Goal: Contribute content: Contribute content

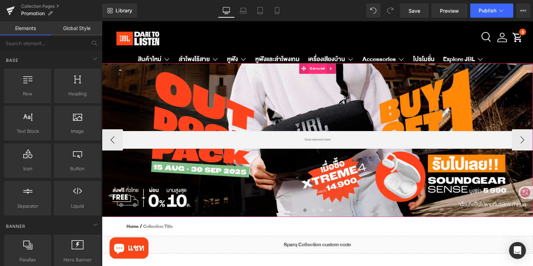
click at [314, 70] on span "Carousel" at bounding box center [317, 68] width 18 height 11
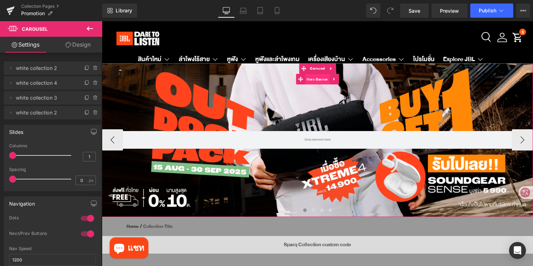
click at [311, 77] on span "Hero Banner" at bounding box center [317, 79] width 25 height 11
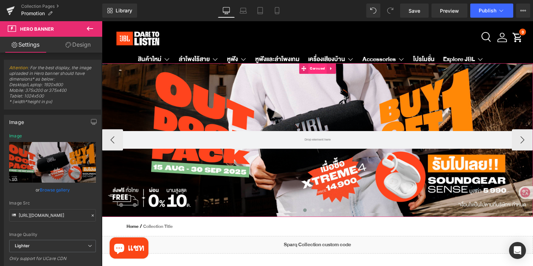
click at [312, 68] on span "Carousel" at bounding box center [317, 68] width 18 height 11
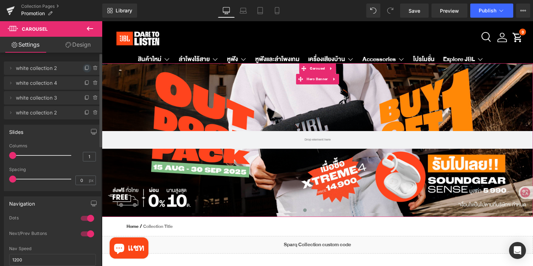
click at [84, 66] on icon at bounding box center [87, 68] width 6 height 6
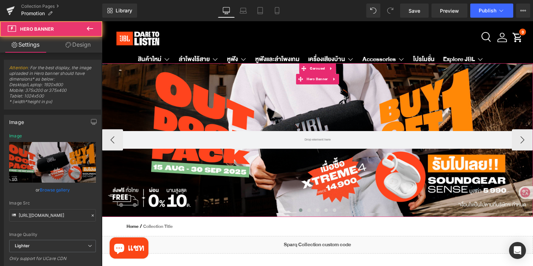
click at [249, 118] on div at bounding box center [318, 139] width 432 height 153
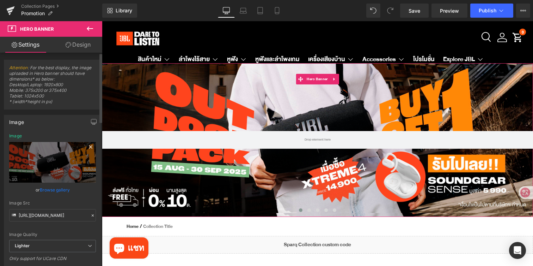
click at [89, 147] on icon at bounding box center [90, 146] width 3 height 3
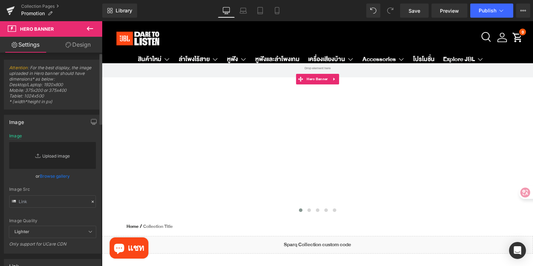
click at [29, 155] on link "Replace Image" at bounding box center [52, 155] width 87 height 27
click at [58, 152] on link "Replace Image" at bounding box center [52, 155] width 87 height 27
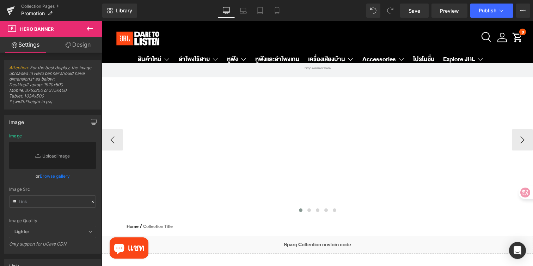
type input "C:\fakepath\JBLTH TTRacing_JBL TH PC W2800 x H970 px-01.jpg"
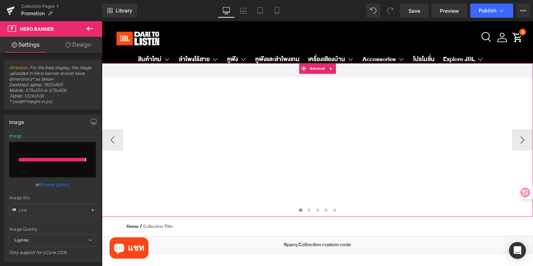
type input "[URL][DOMAIN_NAME]"
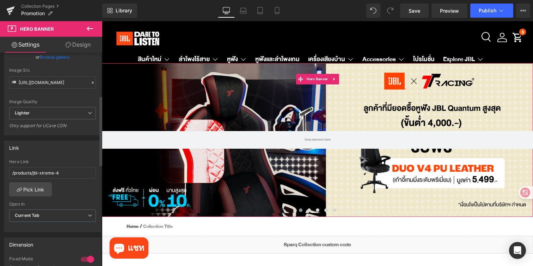
scroll to position [136, 0]
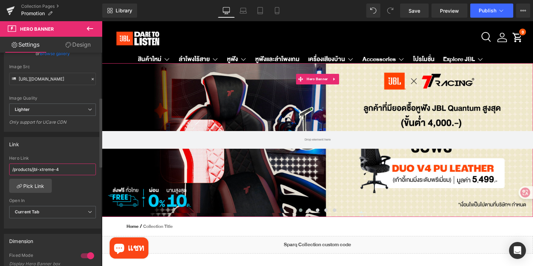
drag, startPoint x: 67, startPoint y: 169, endPoint x: 0, endPoint y: 169, distance: 66.7
click at [0, 169] on div "Link /products/jbl-xtreme-4 Hero Link /products/jbl-xtreme-4 Pick Link Current …" at bounding box center [52, 180] width 105 height 97
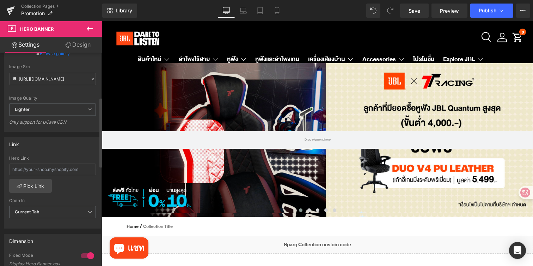
click at [71, 141] on div "Link" at bounding box center [52, 143] width 97 height 13
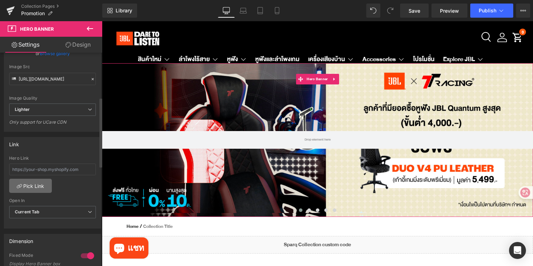
click at [32, 182] on link "Pick Link" at bounding box center [30, 186] width 43 height 14
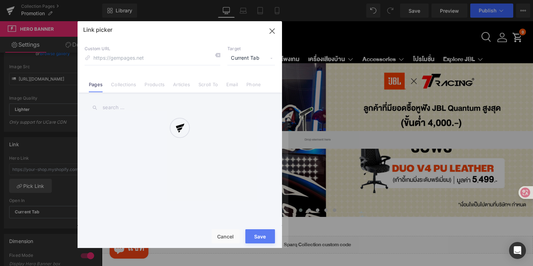
click at [125, 83] on div at bounding box center [180, 134] width 205 height 227
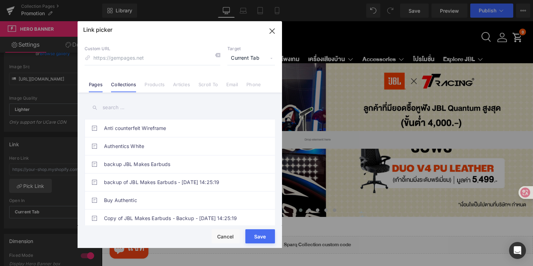
click at [126, 86] on link "Collections" at bounding box center [123, 87] width 25 height 11
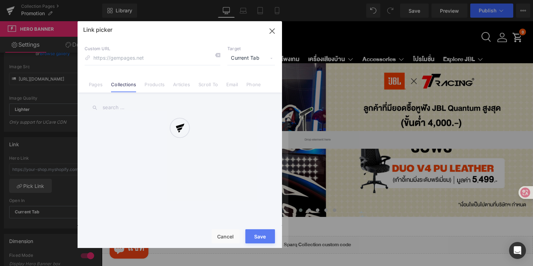
click at [132, 108] on div at bounding box center [180, 134] width 205 height 227
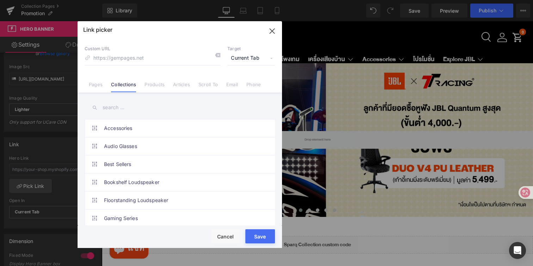
click at [121, 108] on input "text" at bounding box center [180, 107] width 191 height 16
click at [122, 216] on link "Gaming Series" at bounding box center [181, 218] width 155 height 18
type input "/collections/gaming-series"
click at [263, 240] on div "Rendering Content" at bounding box center [266, 238] width 43 height 8
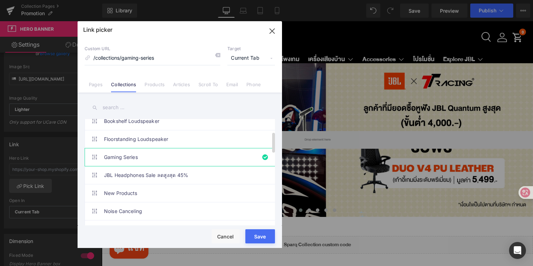
scroll to position [65, 0]
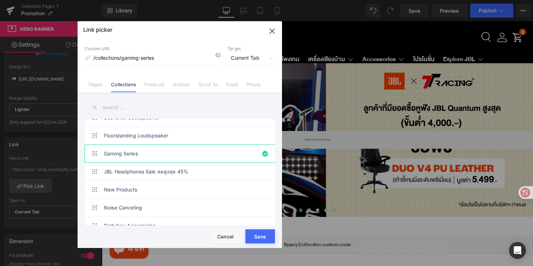
click at [259, 237] on div "Rendering Content" at bounding box center [266, 238] width 43 height 8
click at [254, 235] on div "Rendering Content" at bounding box center [266, 238] width 43 height 8
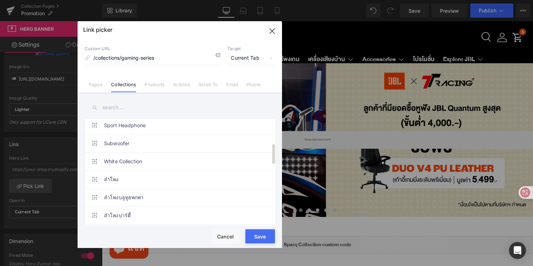
scroll to position [318, 0]
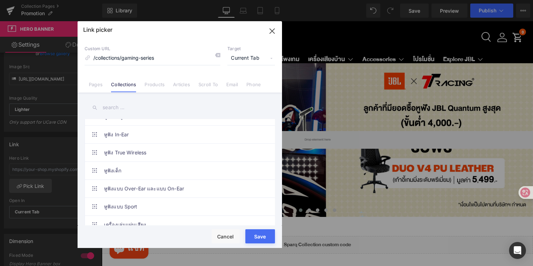
click at [265, 237] on div "Rendering Content" at bounding box center [266, 238] width 43 height 8
click at [256, 239] on div "Rendering Content" at bounding box center [266, 238] width 43 height 8
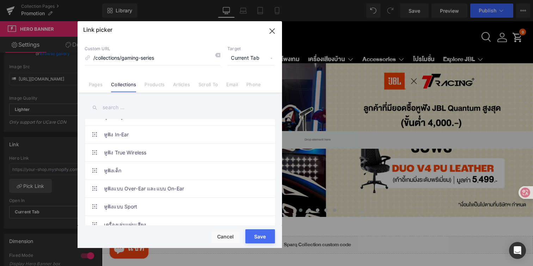
click at [256, 239] on div "Rendering Content" at bounding box center [266, 238] width 43 height 8
click at [269, 235] on div "Rendering Content" at bounding box center [266, 238] width 43 height 8
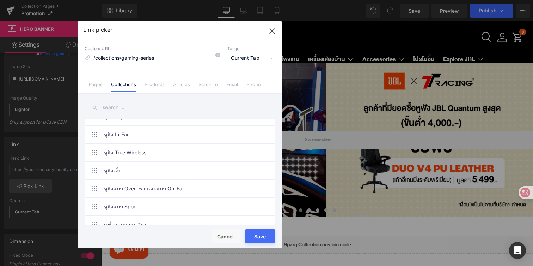
click at [269, 235] on div "Rendering Content" at bounding box center [266, 238] width 43 height 8
click at [148, 107] on input "text" at bounding box center [180, 107] width 191 height 16
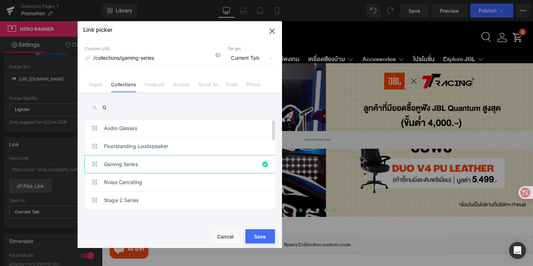
scroll to position [0, 0]
type input "G"
click at [259, 230] on button "Save" at bounding box center [261, 236] width 30 height 14
type input "/collections/gaming-series"
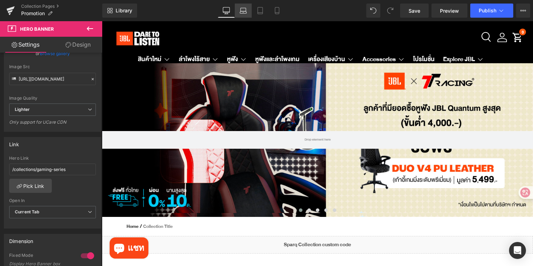
click at [244, 12] on icon at bounding box center [243, 10] width 7 height 7
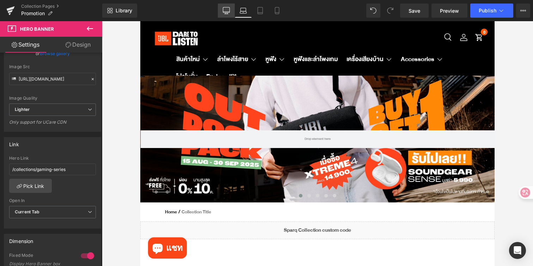
click at [225, 8] on icon at bounding box center [226, 10] width 7 height 7
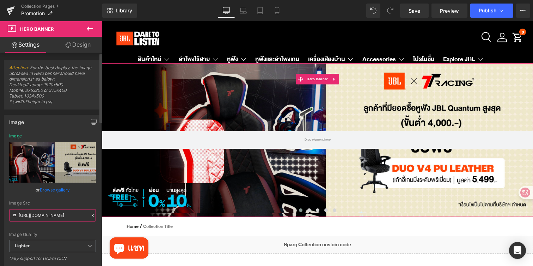
click at [74, 215] on input "[URL][DOMAIN_NAME]" at bounding box center [52, 215] width 87 height 12
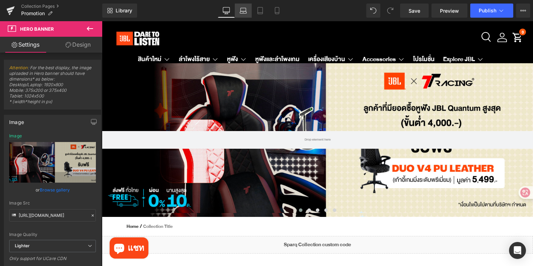
click at [245, 10] on icon at bounding box center [243, 10] width 7 height 7
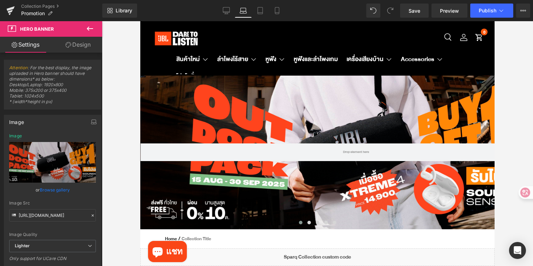
type input "[URL][DOMAIN_NAME]"
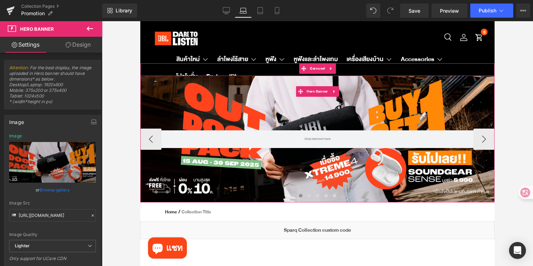
click at [215, 171] on div at bounding box center [317, 139] width 355 height 127
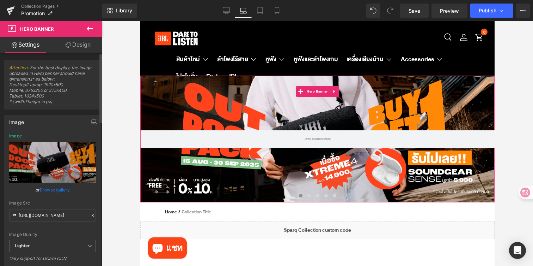
click at [92, 216] on icon at bounding box center [93, 215] width 2 height 2
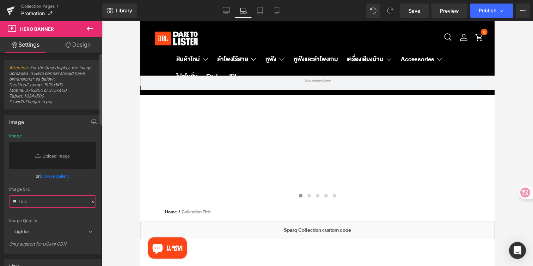
click at [55, 204] on input "text" at bounding box center [52, 201] width 87 height 12
paste input "[URL][DOMAIN_NAME]"
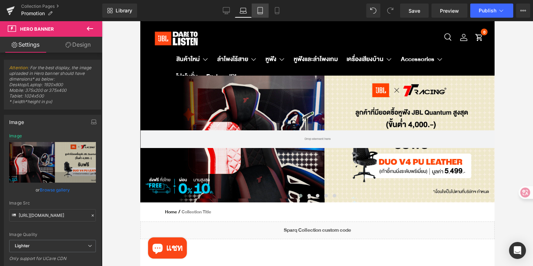
click at [265, 12] on link "Tablet" at bounding box center [260, 11] width 17 height 14
type input "[URL][DOMAIN_NAME]"
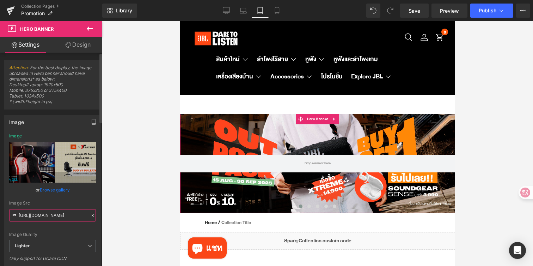
click at [54, 217] on input "[URL][DOMAIN_NAME]" at bounding box center [52, 215] width 87 height 12
click at [80, 204] on div "Image Src" at bounding box center [52, 202] width 87 height 5
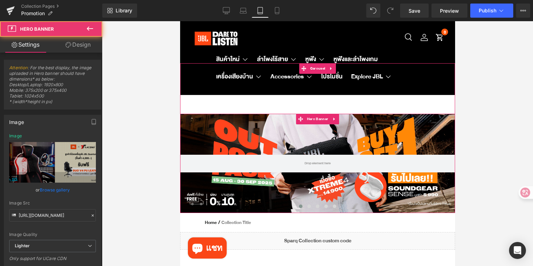
click at [244, 137] on div at bounding box center [317, 163] width 275 height 99
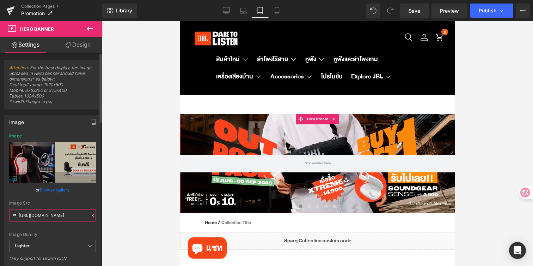
click at [55, 215] on input "[URL][DOMAIN_NAME]" at bounding box center [52, 215] width 87 height 12
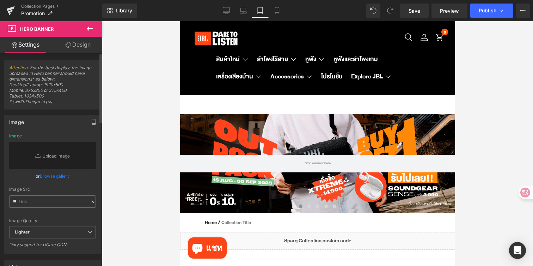
paste input "[URL][DOMAIN_NAME]"
type input "[URL][DOMAIN_NAME]"
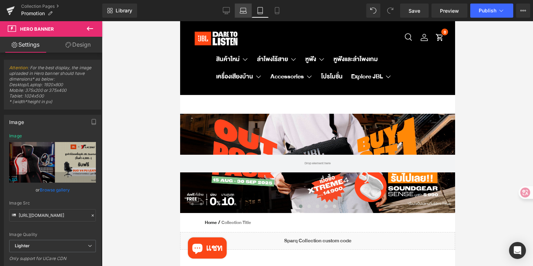
click at [243, 10] on icon at bounding box center [243, 10] width 7 height 7
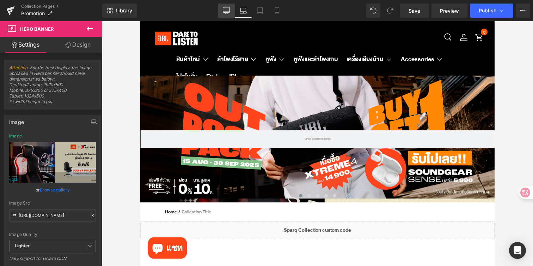
click at [232, 10] on link "Desktop" at bounding box center [226, 11] width 17 height 14
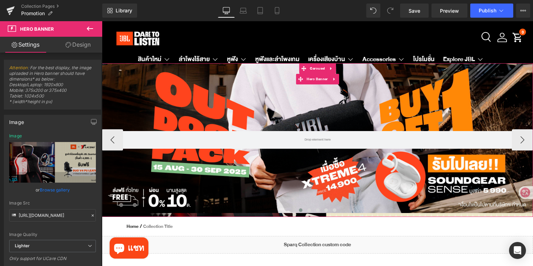
click at [193, 176] on div at bounding box center [318, 139] width 432 height 153
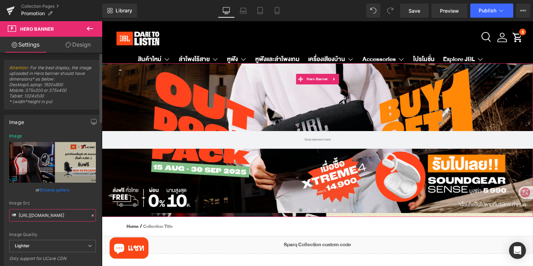
click at [67, 215] on input "[URL][DOMAIN_NAME]" at bounding box center [52, 215] width 87 height 12
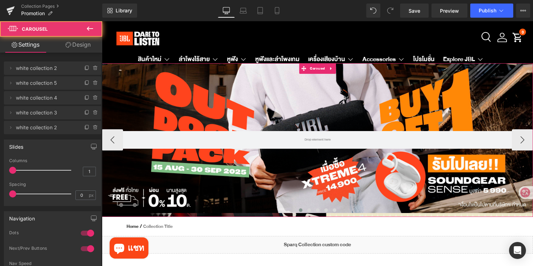
click at [300, 209] on span at bounding box center [301, 210] width 4 height 4
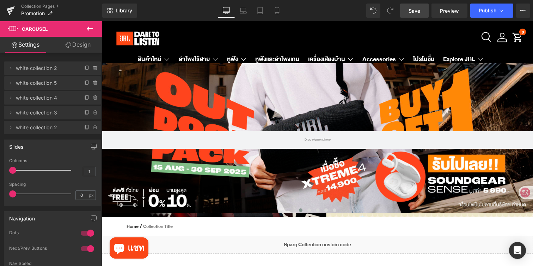
click at [409, 13] on link "Save" at bounding box center [414, 11] width 29 height 14
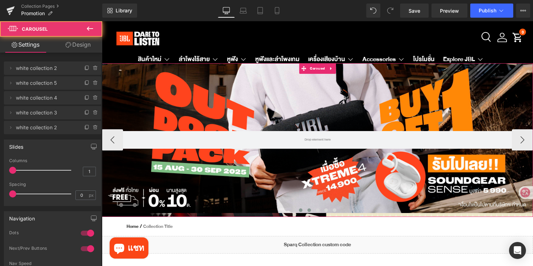
click at [308, 210] on span at bounding box center [310, 210] width 4 height 4
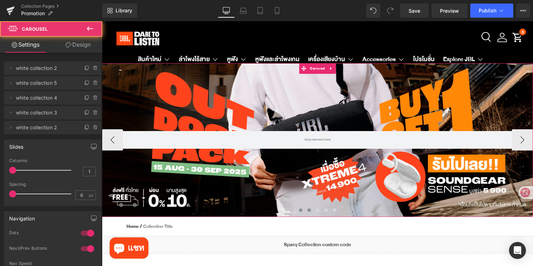
click at [301, 210] on span at bounding box center [301, 210] width 4 height 4
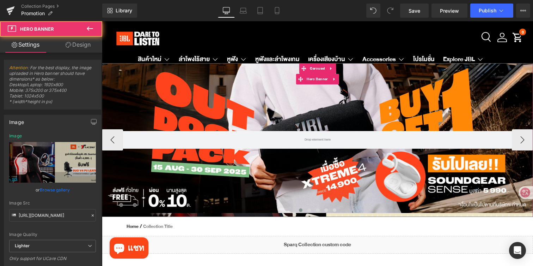
click at [275, 179] on div at bounding box center [318, 139] width 432 height 153
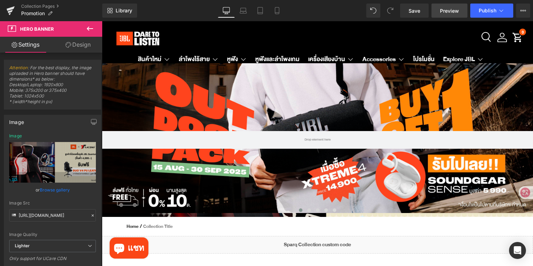
click at [441, 13] on span "Preview" at bounding box center [449, 10] width 19 height 7
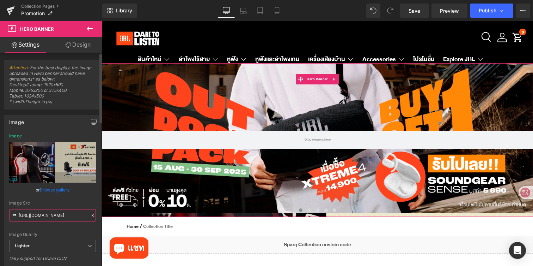
click at [75, 215] on input "[URL][DOMAIN_NAME]" at bounding box center [52, 215] width 87 height 12
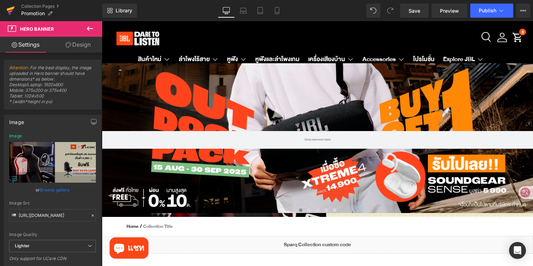
scroll to position [0, 0]
click at [7, 12] on icon at bounding box center [10, 11] width 8 height 18
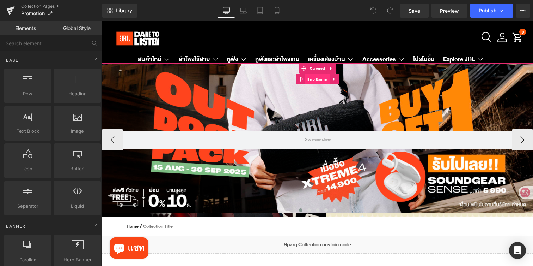
click at [317, 81] on span "Hero Banner" at bounding box center [317, 79] width 25 height 11
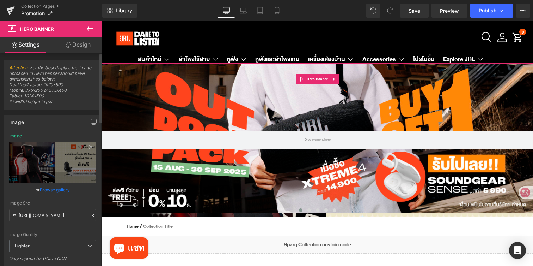
click at [87, 148] on icon at bounding box center [90, 147] width 8 height 8
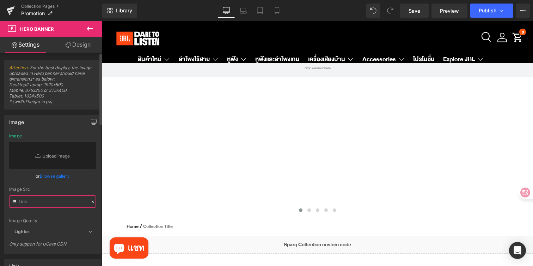
click at [50, 202] on input "text" at bounding box center [52, 201] width 87 height 12
paste input "[URL][DOMAIN_NAME]"
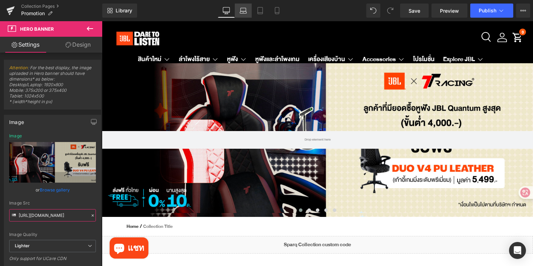
type input "[URL][DOMAIN_NAME]"
click at [247, 8] on icon at bounding box center [243, 10] width 7 height 7
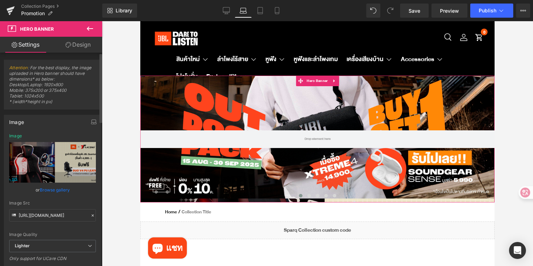
click at [90, 215] on icon at bounding box center [92, 215] width 5 height 5
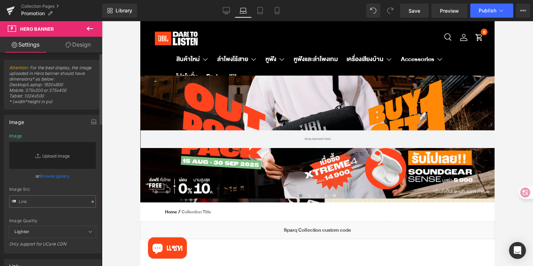
click at [66, 201] on input "text" at bounding box center [52, 201] width 87 height 12
paste input "[URL][DOMAIN_NAME]"
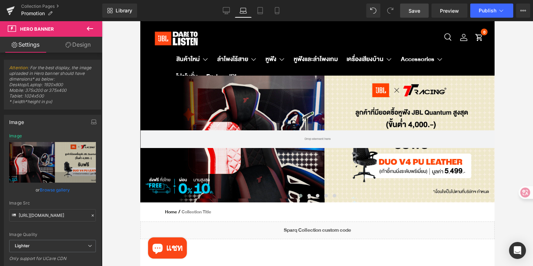
click at [414, 12] on span "Save" at bounding box center [415, 10] width 12 height 7
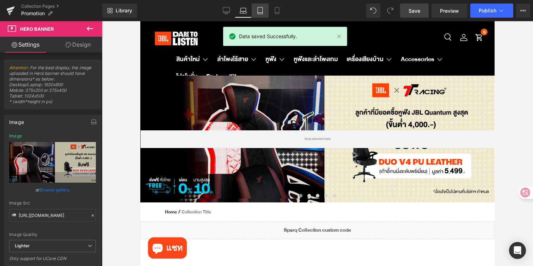
click at [261, 13] on icon at bounding box center [260, 10] width 7 height 7
type input "[URL][DOMAIN_NAME]"
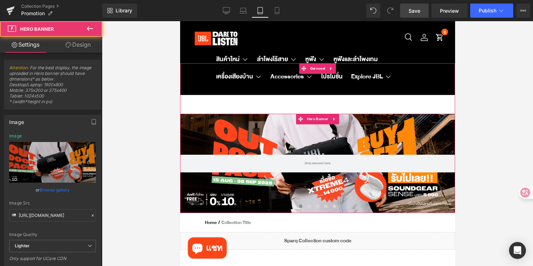
click at [203, 183] on div at bounding box center [317, 163] width 275 height 99
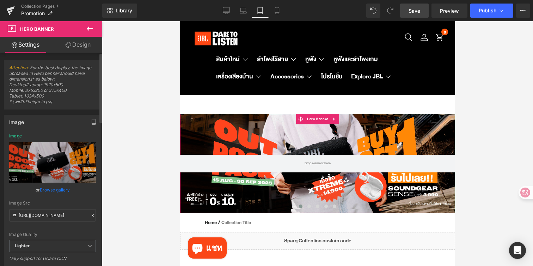
click at [92, 214] on icon at bounding box center [92, 215] width 5 height 5
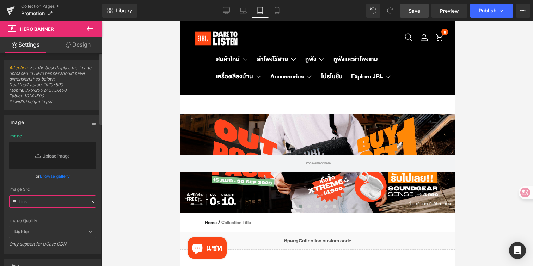
click at [56, 202] on input "text" at bounding box center [52, 201] width 87 height 12
paste input "[URL][DOMAIN_NAME]"
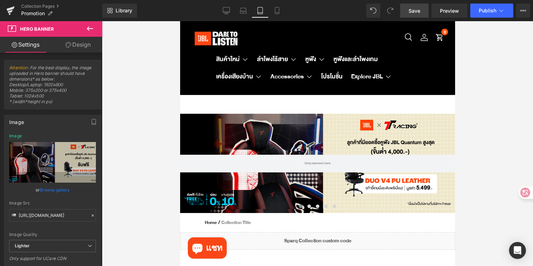
click at [418, 10] on span "Save" at bounding box center [415, 10] width 12 height 7
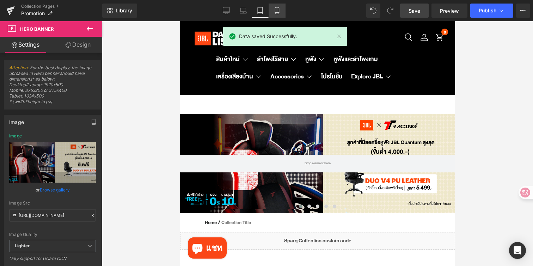
click at [281, 8] on link "Mobile" at bounding box center [277, 11] width 17 height 14
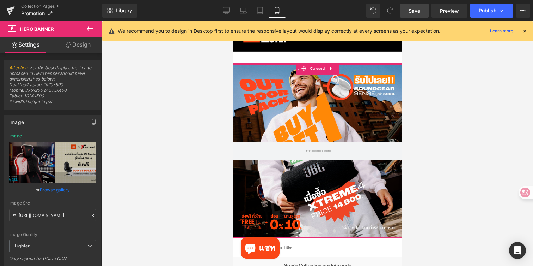
type input "[URL][DOMAIN_NAME]"
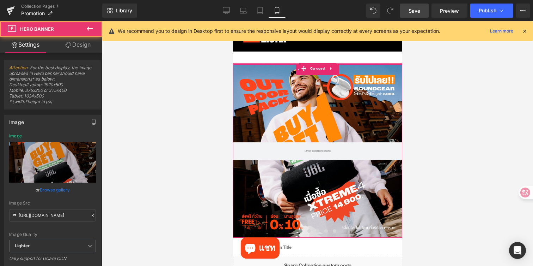
click at [272, 72] on div at bounding box center [317, 150] width 169 height 173
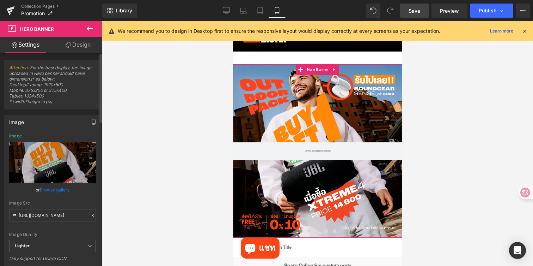
click at [91, 215] on icon at bounding box center [92, 215] width 5 height 5
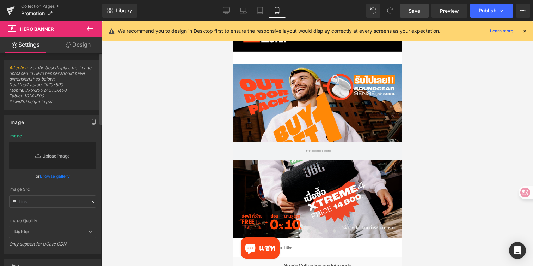
click at [67, 156] on link "Replace Image" at bounding box center [52, 155] width 87 height 27
type input "C:\fakepath\JBLTH TTRacing_JBL TH Mobile W1080 x H1080 px-04.jpg"
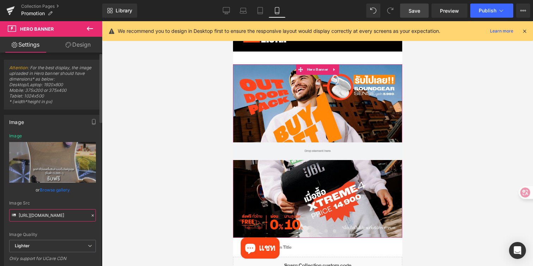
click at [85, 215] on input "https://ucarecdn.com/9eefa995-a0ae-4dce-9e26-2336be2f5377/-/format/auto/-/previ…" at bounding box center [52, 215] width 87 height 12
click at [258, 10] on icon at bounding box center [260, 10] width 7 height 7
type input "[URL][DOMAIN_NAME]"
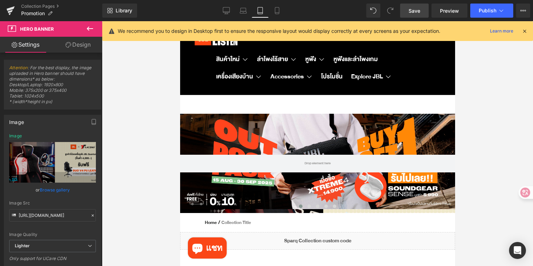
click at [252, 11] on link "Tablet" at bounding box center [260, 11] width 17 height 14
click at [237, 13] on link "Laptop" at bounding box center [243, 11] width 17 height 14
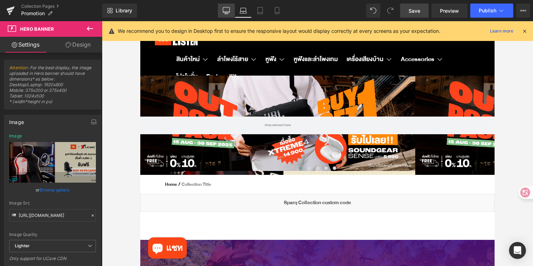
click at [224, 11] on icon at bounding box center [226, 10] width 7 height 7
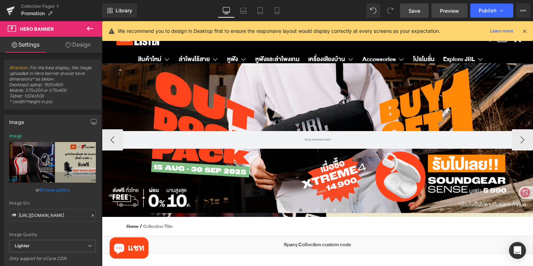
click at [446, 17] on link "Preview" at bounding box center [450, 11] width 36 height 14
click at [12, 14] on icon at bounding box center [10, 11] width 8 height 18
click at [14, 11] on icon at bounding box center [10, 11] width 8 height 18
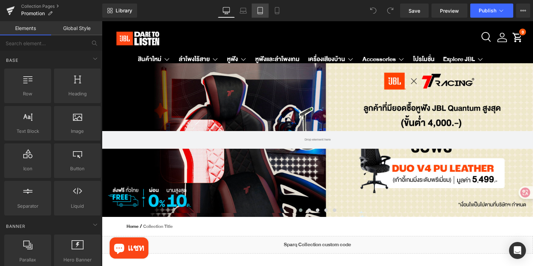
click at [259, 11] on icon at bounding box center [260, 10] width 7 height 7
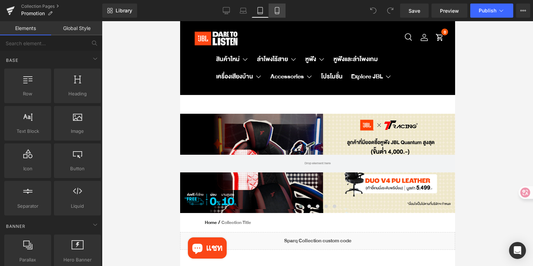
click at [278, 14] on link "Mobile" at bounding box center [277, 11] width 17 height 14
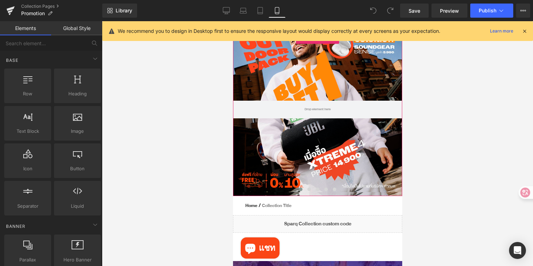
click at [292, 77] on div at bounding box center [317, 109] width 169 height 173
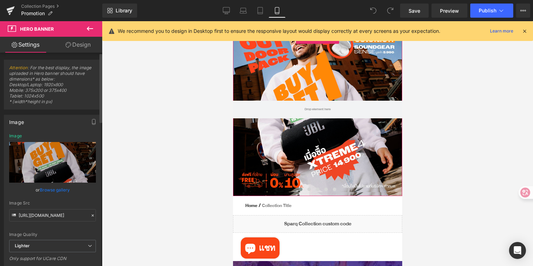
click at [92, 215] on icon at bounding box center [93, 215] width 2 height 2
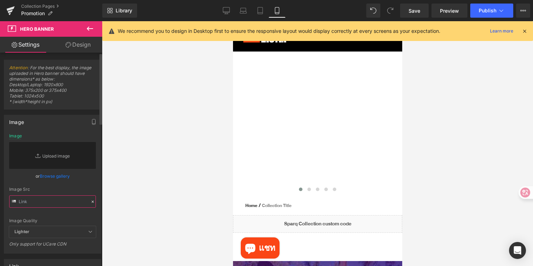
click at [64, 199] on input "text" at bounding box center [52, 201] width 87 height 12
paste input "https://ucarecdn.com/9eefa995-a0ae-4dce-9e26-2336be2f5377/-/format/auto/-/previ…"
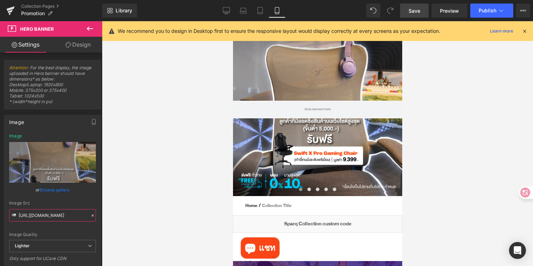
type input "https://ucarecdn.com/9eefa995-a0ae-4dce-9e26-2336be2f5377/-/format/auto/-/previ…"
click at [412, 10] on span "Save" at bounding box center [415, 10] width 12 height 7
click at [305, 62] on div at bounding box center [317, 109] width 169 height 173
click at [323, 135] on div at bounding box center [317, 109] width 169 height 173
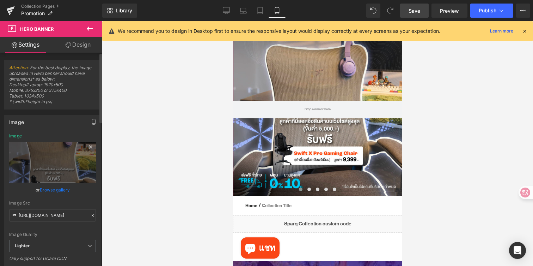
click at [89, 146] on icon at bounding box center [90, 146] width 3 height 3
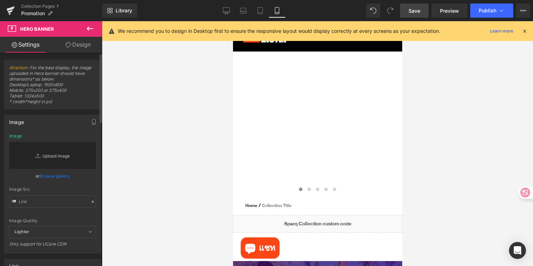
click at [64, 153] on link "Replace Image" at bounding box center [52, 155] width 87 height 27
type input "C:\fakepath\JBLTH TTRacing_JBL TH Mobile W1080 x H1080 px-02.jpg"
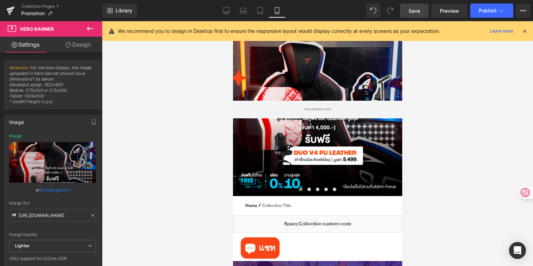
click at [526, 31] on icon at bounding box center [525, 31] width 6 height 6
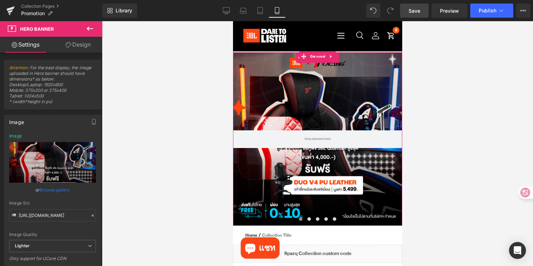
scroll to position [7, 0]
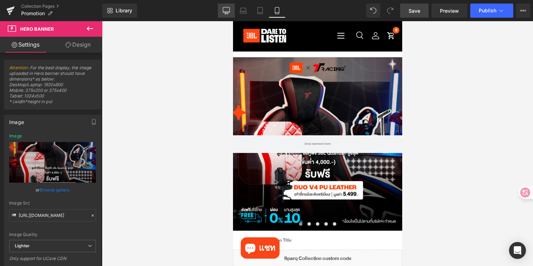
click at [229, 10] on icon at bounding box center [226, 10] width 7 height 7
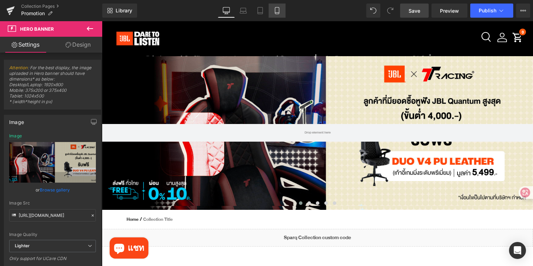
click at [278, 11] on icon at bounding box center [277, 10] width 7 height 7
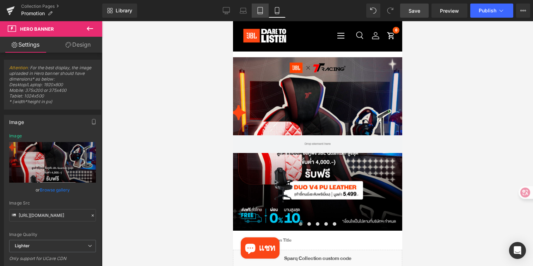
click at [259, 10] on icon at bounding box center [260, 10] width 7 height 7
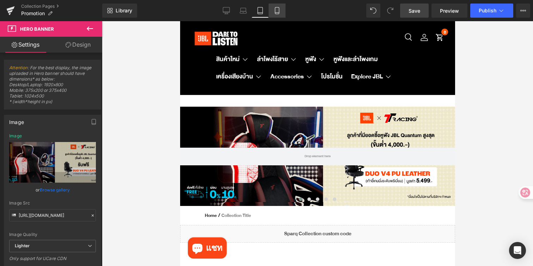
click at [281, 11] on icon at bounding box center [277, 10] width 7 height 7
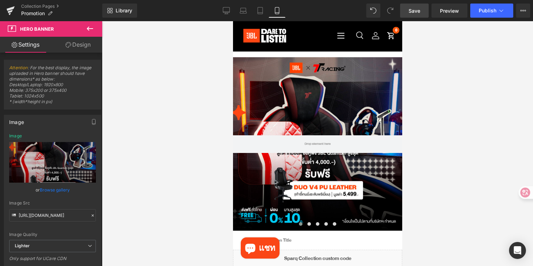
click at [426, 8] on link "Save" at bounding box center [414, 11] width 29 height 14
click at [228, 12] on icon at bounding box center [226, 12] width 7 height 0
type input "[URL][DOMAIN_NAME]"
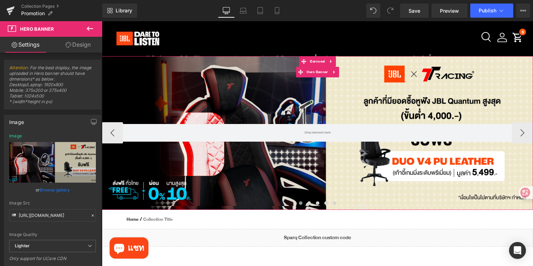
click at [248, 95] on div at bounding box center [318, 132] width 432 height 153
click at [316, 63] on span "Carousel" at bounding box center [317, 61] width 18 height 11
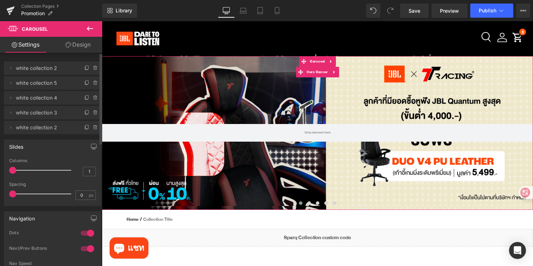
click at [48, 69] on span "white collection 2" at bounding box center [45, 67] width 59 height 13
click at [10, 69] on icon at bounding box center [10, 68] width 1 height 2
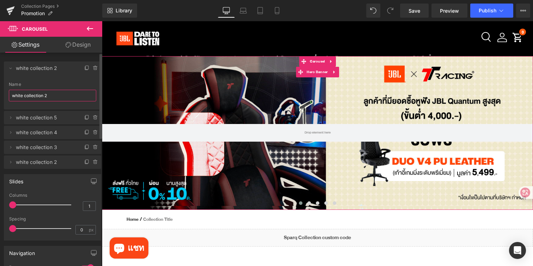
drag, startPoint x: 56, startPoint y: 94, endPoint x: 7, endPoint y: 94, distance: 49.4
click at [7, 94] on div "white collection 2 Name white collection 2" at bounding box center [52, 96] width 97 height 28
type input "TT minimum 4.0k"
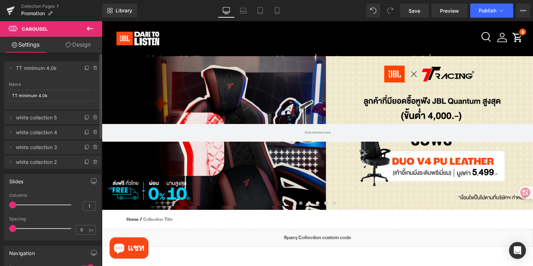
click at [60, 80] on li "Delete Cancel TT minimum 4.0k TT minimum 4.0k Name TT minimum 4.0k" at bounding box center [52, 85] width 97 height 48
click at [10, 68] on icon at bounding box center [11, 68] width 2 height 1
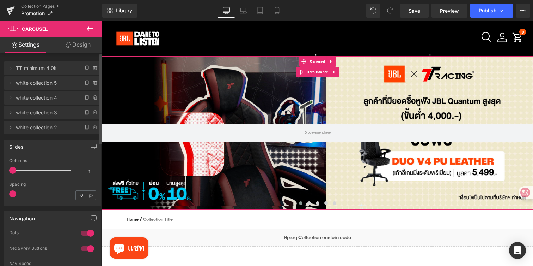
click at [43, 72] on span "TT minimum 4.0k" at bounding box center [45, 67] width 59 height 13
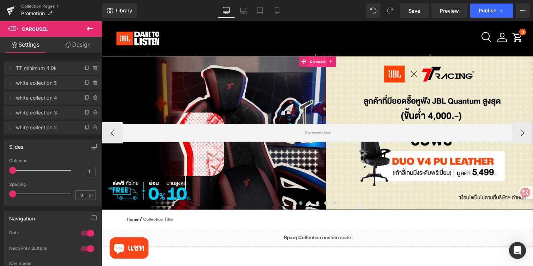
click at [310, 63] on span "Carousel" at bounding box center [317, 61] width 18 height 11
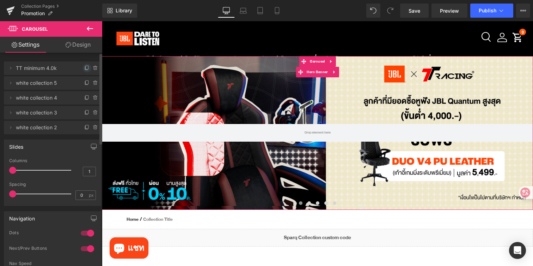
click at [84, 67] on icon at bounding box center [87, 68] width 6 height 6
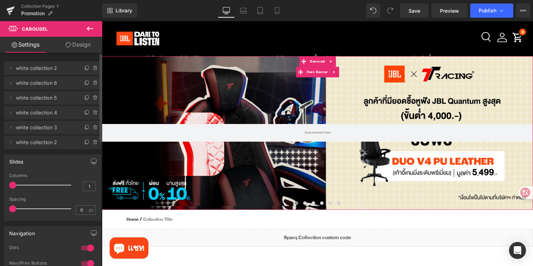
click at [40, 68] on span "white collection 2" at bounding box center [45, 67] width 59 height 13
click at [11, 68] on icon at bounding box center [11, 68] width 6 height 6
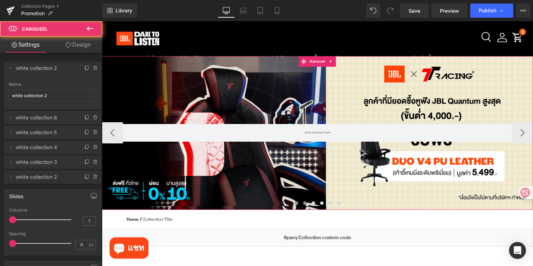
click at [303, 203] on button at bounding box center [305, 202] width 8 height 7
click at [297, 201] on span at bounding box center [297, 203] width 4 height 4
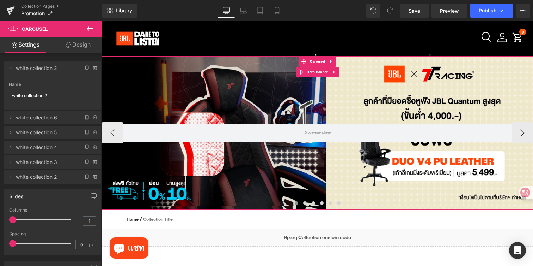
click at [267, 94] on div at bounding box center [318, 132] width 432 height 153
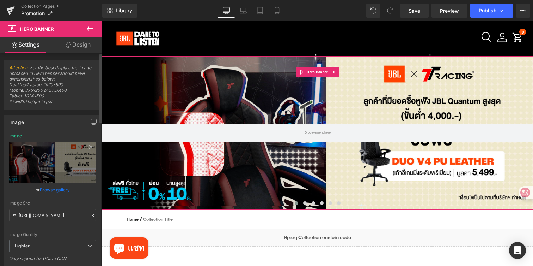
click at [89, 146] on icon at bounding box center [90, 146] width 3 height 3
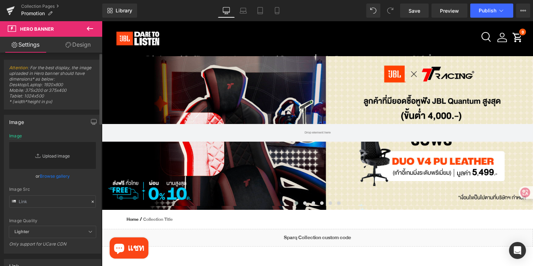
click at [53, 153] on link "Replace Image" at bounding box center [52, 155] width 87 height 27
type input "C:\fakepath\JBLTH TTRacing_JBL TH PC W2800 x H970 px-03.jpg"
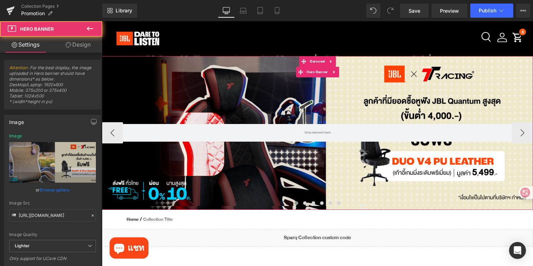
click at [195, 105] on div at bounding box center [318, 132] width 432 height 153
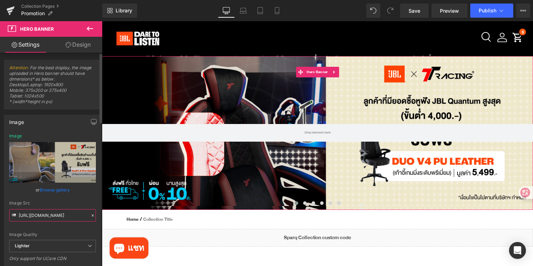
click at [74, 216] on input "https://ucarecdn.com/1a0d5b04-1135-4b96-ac4d-f2e89db392c1/-/format/auto/-/previ…" at bounding box center [52, 215] width 87 height 12
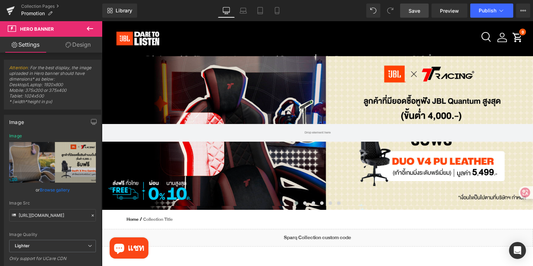
click at [414, 14] on span "Save" at bounding box center [415, 10] width 12 height 7
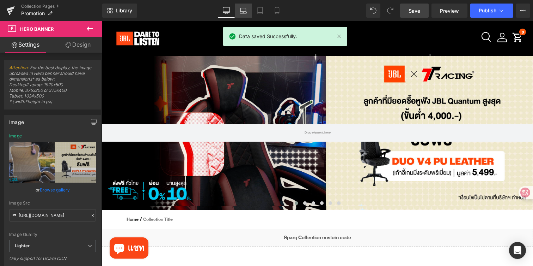
click at [245, 11] on icon at bounding box center [243, 10] width 7 height 7
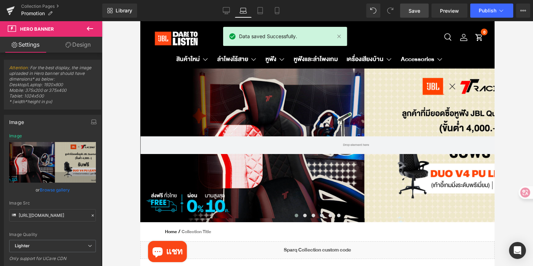
type input "[URL][DOMAIN_NAME]"
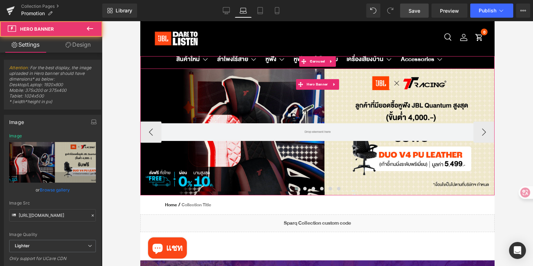
click at [210, 109] on div at bounding box center [317, 131] width 355 height 127
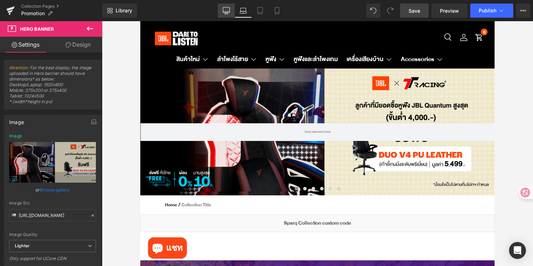
click at [228, 10] on icon at bounding box center [226, 10] width 7 height 7
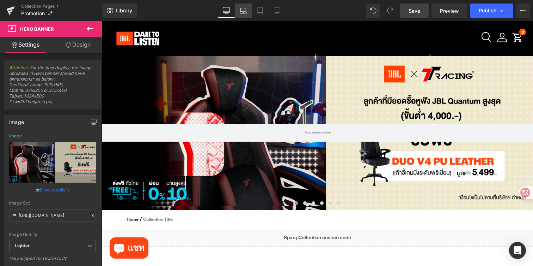
click at [242, 9] on icon at bounding box center [243, 10] width 7 height 7
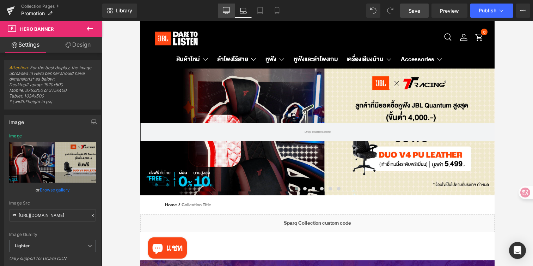
click at [223, 10] on link "Desktop" at bounding box center [226, 11] width 17 height 14
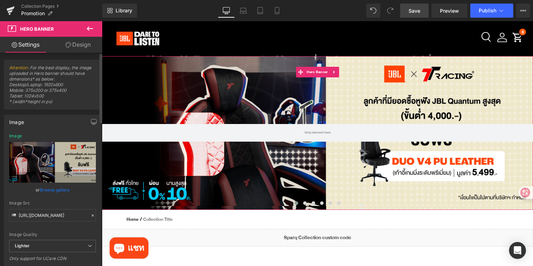
click at [90, 216] on icon at bounding box center [92, 215] width 5 height 5
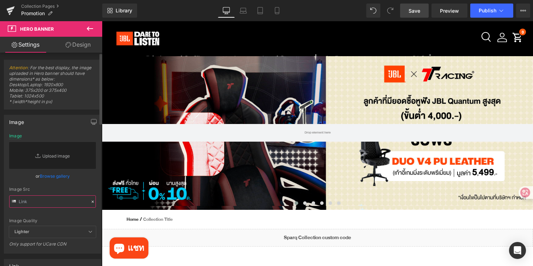
click at [53, 203] on input "text" at bounding box center [52, 201] width 87 height 12
paste input "https://ucarecdn.com/1a0d5b04-1135-4b96-ac4d-f2e89db392c1/-/format/auto/-/previ…"
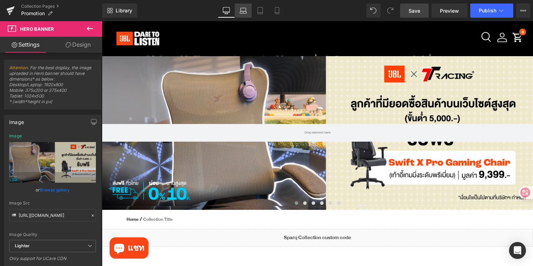
scroll to position [0, 0]
click at [247, 10] on icon at bounding box center [243, 10] width 7 height 7
type input "[URL][DOMAIN_NAME]"
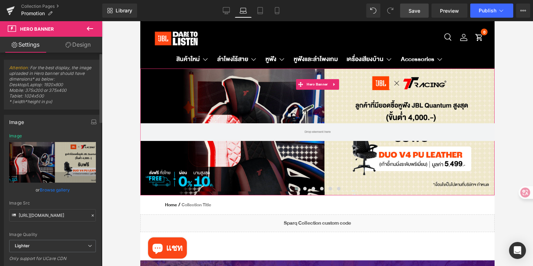
click at [90, 215] on icon at bounding box center [92, 215] width 5 height 5
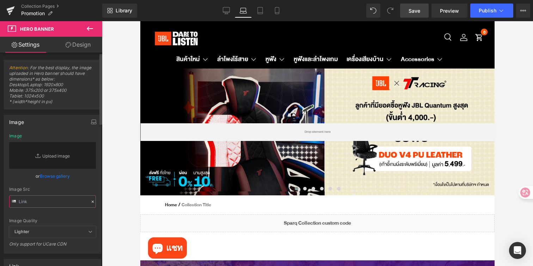
click at [60, 203] on input "text" at bounding box center [52, 201] width 87 height 12
paste input "https://ucarecdn.com/1a0d5b04-1135-4b96-ac4d-f2e89db392c1/-/format/auto/-/previ…"
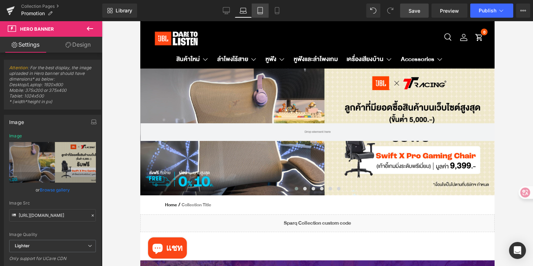
click at [260, 15] on link "Tablet" at bounding box center [260, 11] width 17 height 14
type input "[URL][DOMAIN_NAME]"
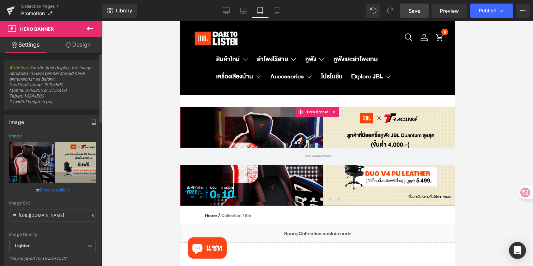
click at [90, 216] on icon at bounding box center [92, 215] width 5 height 5
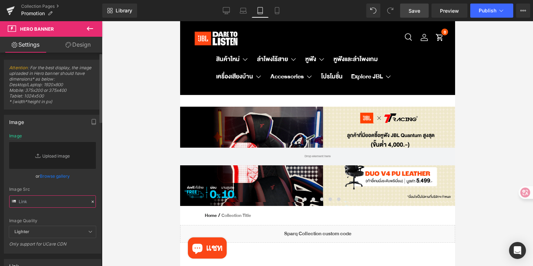
click at [59, 200] on input "text" at bounding box center [52, 201] width 87 height 12
paste input "https://ucarecdn.com/1a0d5b04-1135-4b96-ac4d-f2e89db392c1/-/format/auto/-/previ…"
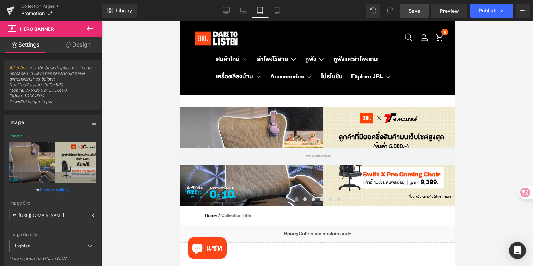
click at [411, 14] on link "Save" at bounding box center [414, 11] width 29 height 14
click at [281, 8] on icon at bounding box center [277, 10] width 7 height 7
type input "https://ucarecdn.com/0058c3b2-6edf-448f-a4c5-a00f62418172/-/format/auto/-/previ…"
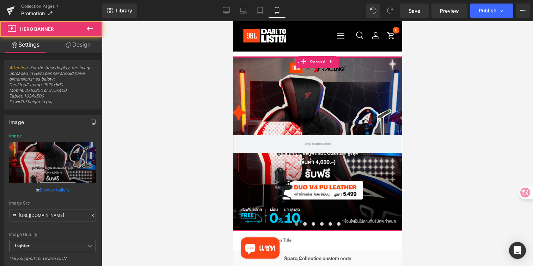
click at [259, 87] on div at bounding box center [317, 143] width 169 height 173
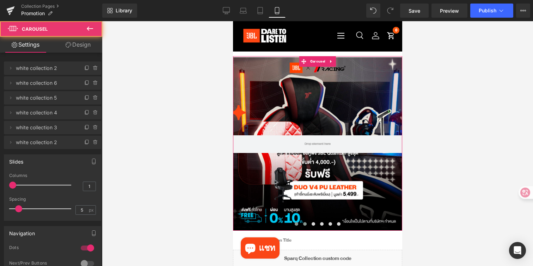
click at [304, 225] on button at bounding box center [305, 223] width 8 height 7
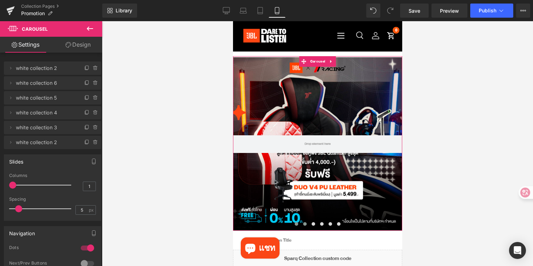
click at [295, 223] on span at bounding box center [297, 224] width 4 height 4
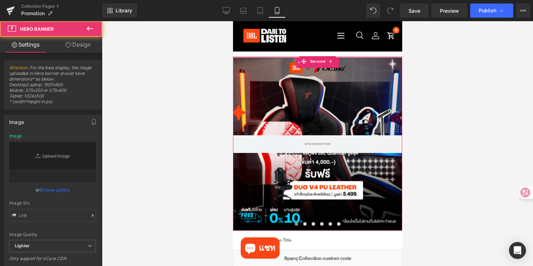
type input "https://ucarecdn.com/0058c3b2-6edf-448f-a4c5-a00f62418172/-/format/auto/-/previ…"
click at [279, 116] on div at bounding box center [317, 143] width 169 height 173
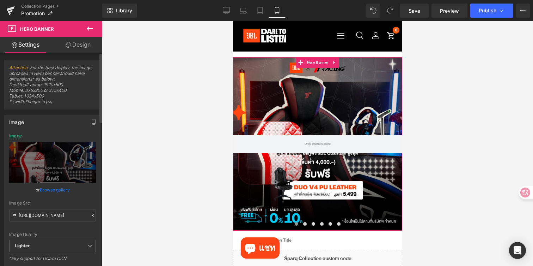
click at [86, 147] on icon at bounding box center [90, 147] width 8 height 8
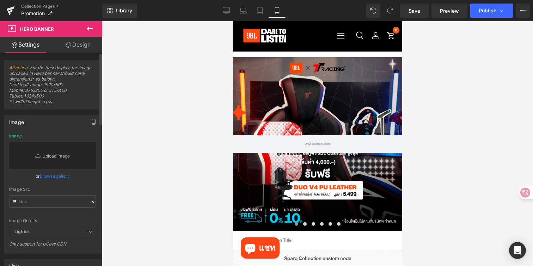
click at [66, 154] on link "Replace Image" at bounding box center [52, 155] width 87 height 27
type input "C:\fakepath\JBLTH TTRacing_JBL TH Mobile W1080 x H1080 px-04.jpg"
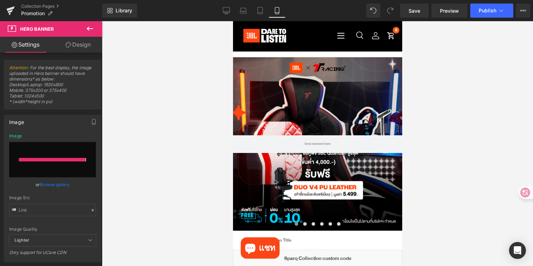
type input "https://ucarecdn.com/76115ec8-50ca-46c7-9aa5-4d4168d13829/-/format/auto/-/previ…"
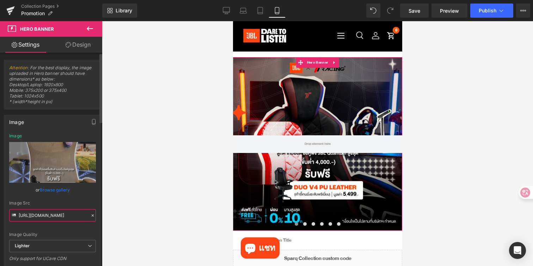
click at [85, 216] on input "https://ucarecdn.com/76115ec8-50ca-46c7-9aa5-4d4168d13829/-/format/auto/-/previ…" at bounding box center [52, 215] width 87 height 12
click at [82, 221] on input "https://ucarecdn.com/76115ec8-50ca-46c7-9aa5-4d4168d13829/-/format/auto/-/previ…" at bounding box center [52, 215] width 87 height 12
click at [82, 214] on input "https://ucarecdn.com/76115ec8-50ca-46c7-9aa5-4d4168d13829/-/format/auto/-/previ…" at bounding box center [52, 215] width 87 height 12
click at [90, 215] on icon at bounding box center [92, 215] width 5 height 5
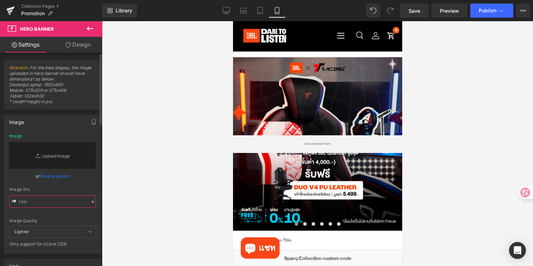
click at [62, 201] on input "text" at bounding box center [52, 201] width 87 height 12
paste input "https://ucarecdn.com/1a0d5b04-1135-4b96-ac4d-f2e89db392c1/-/format/auto/-/previ…"
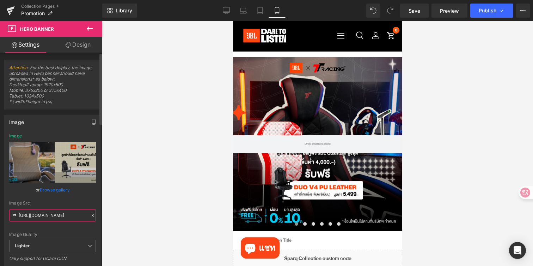
type input "https://ucarecdn.com/1a0d5b04-1135-4b96-ac4d-f2e89db392c1/-/format/auto/-/previ…"
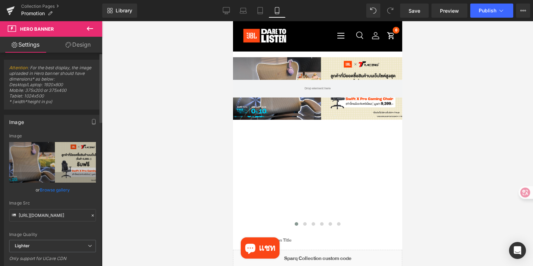
scroll to position [0, 0]
click at [90, 217] on icon at bounding box center [92, 215] width 5 height 5
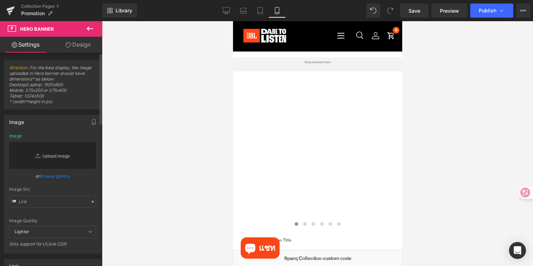
click at [45, 149] on link "Replace Image" at bounding box center [52, 155] width 87 height 27
type input "C:\fakepath\JBLTH TTRacing_JBL TH Mobile W1080 x H1080 px-04.jpg"
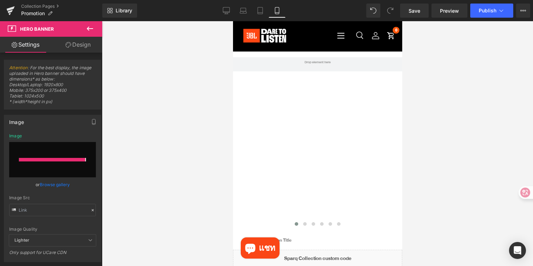
type input "https://ucarecdn.com/b44b53ea-a075-4a72-88a4-79d6bb0bcd68/-/format/auto/-/previ…"
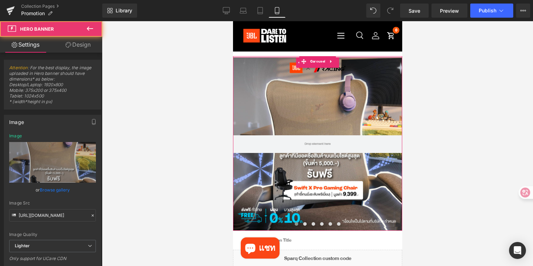
click at [290, 90] on div at bounding box center [317, 143] width 169 height 173
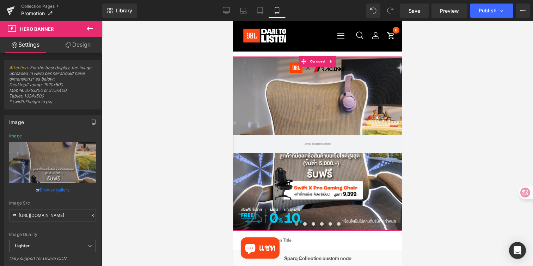
click at [296, 224] on span at bounding box center [297, 224] width 4 height 4
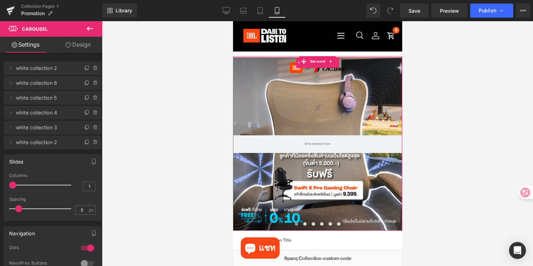
click at [302, 161] on div at bounding box center [317, 143] width 169 height 173
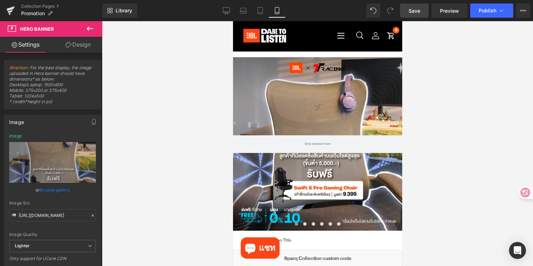
click at [416, 12] on span "Save" at bounding box center [415, 10] width 12 height 7
click at [231, 8] on link "Desktop" at bounding box center [226, 11] width 17 height 14
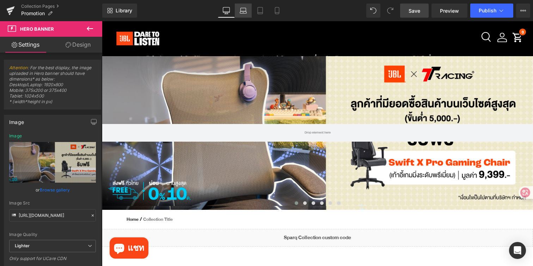
click at [245, 11] on icon at bounding box center [243, 10] width 7 height 7
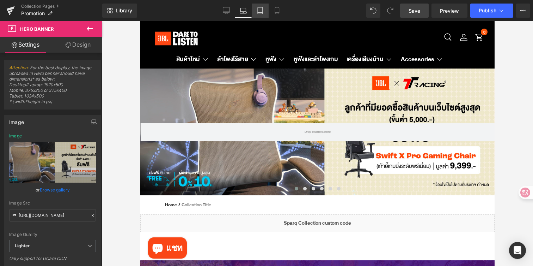
click at [259, 14] on link "Tablet" at bounding box center [260, 11] width 17 height 14
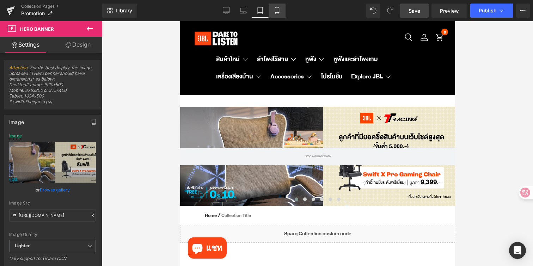
click at [279, 16] on link "Mobile" at bounding box center [277, 11] width 17 height 14
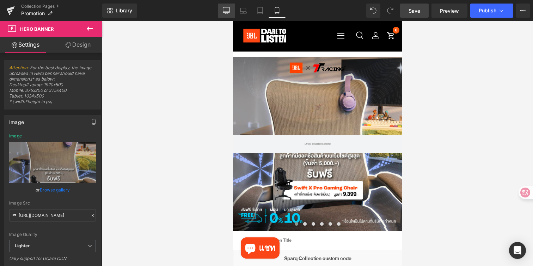
click at [230, 12] on icon at bounding box center [226, 12] width 7 height 0
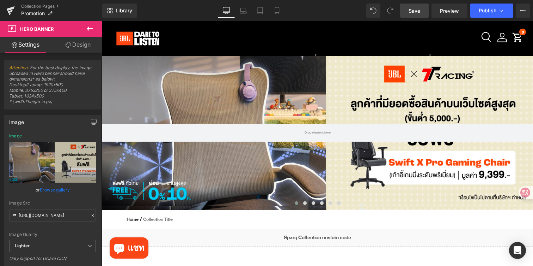
click at [299, 17] on div "Library Desktop Desktop Laptop Tablet Mobile Save Preview Publish Scheduled Vie…" at bounding box center [317, 11] width 431 height 14
click at [249, 16] on link "Laptop" at bounding box center [243, 11] width 17 height 14
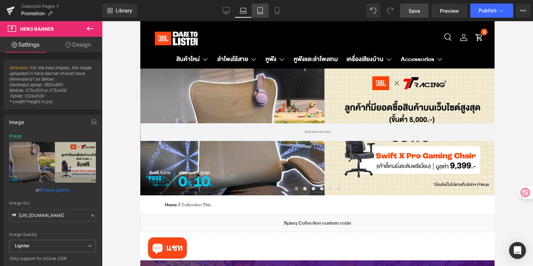
click at [260, 13] on icon at bounding box center [260, 10] width 7 height 7
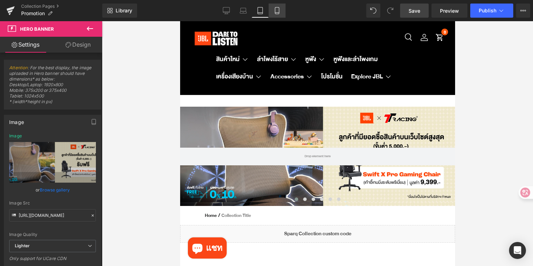
click at [281, 16] on link "Mobile" at bounding box center [277, 11] width 17 height 14
type input "https://ucarecdn.com/b44b53ea-a075-4a72-88a4-79d6bb0bcd68/-/format/auto/-/previ…"
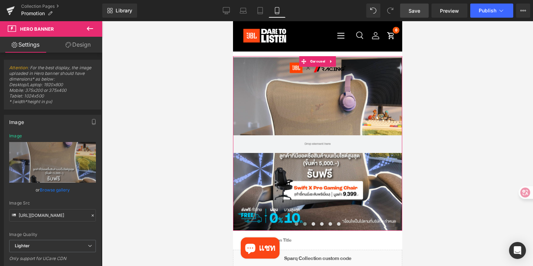
click at [305, 223] on span at bounding box center [305, 224] width 4 height 4
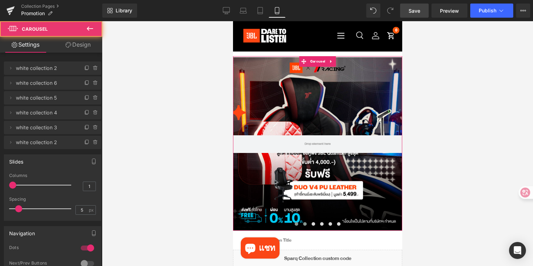
click at [296, 222] on span at bounding box center [297, 224] width 4 height 4
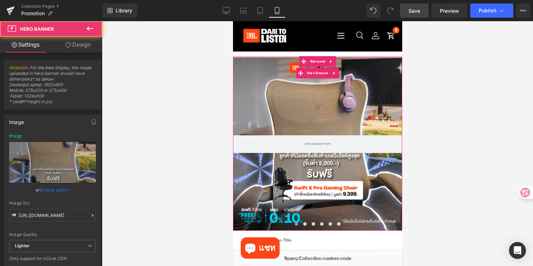
click at [318, 191] on div at bounding box center [317, 143] width 169 height 173
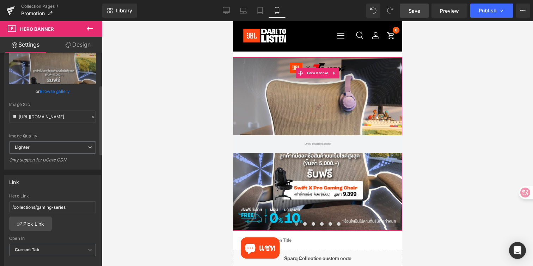
scroll to position [99, 0]
click at [39, 222] on link "Pick Link" at bounding box center [30, 223] width 43 height 14
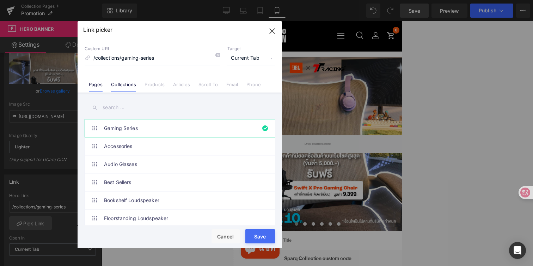
click at [96, 85] on link "Pages" at bounding box center [96, 87] width 14 height 11
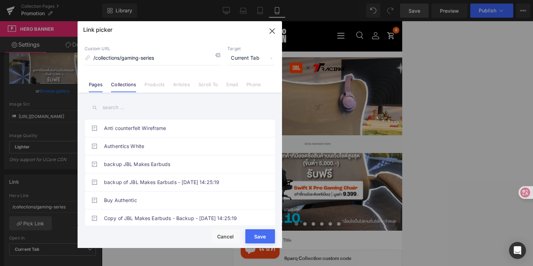
click at [133, 84] on link "Collections" at bounding box center [123, 87] width 25 height 11
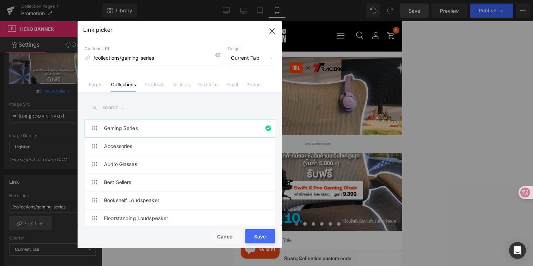
click at [162, 114] on input "text" at bounding box center [180, 107] width 191 height 16
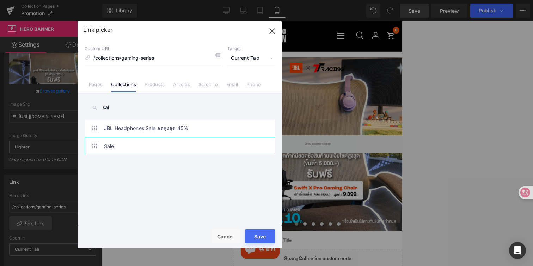
type input "sal"
click at [157, 145] on link "Sale" at bounding box center [181, 146] width 155 height 18
type input "/collections/sale"
click at [263, 237] on div "Rendering Content" at bounding box center [266, 238] width 43 height 8
click at [274, 233] on button "Save" at bounding box center [261, 236] width 30 height 14
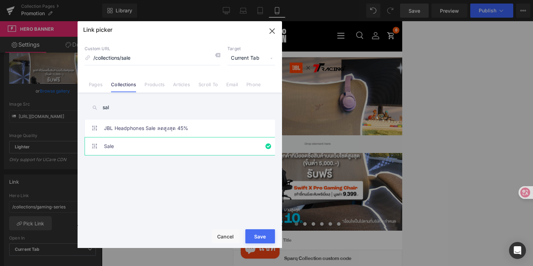
type input "/collections/sale"
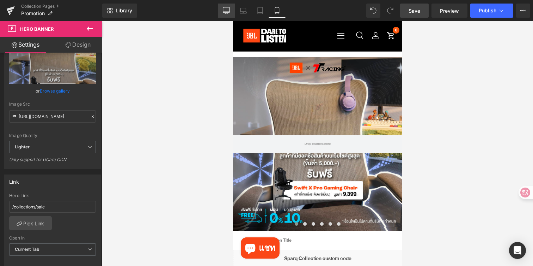
click at [230, 11] on icon at bounding box center [226, 10] width 7 height 7
type input "https://ucarecdn.com/1a0d5b04-1135-4b96-ac4d-f2e89db392c1/-/format/auto/-/previ…"
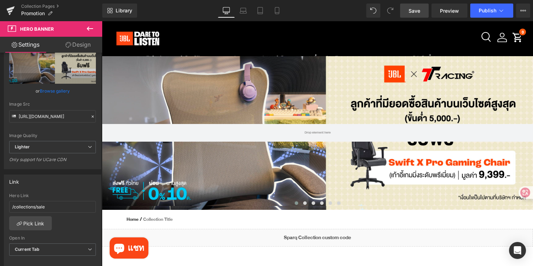
click at [413, 8] on span "Save" at bounding box center [415, 10] width 12 height 7
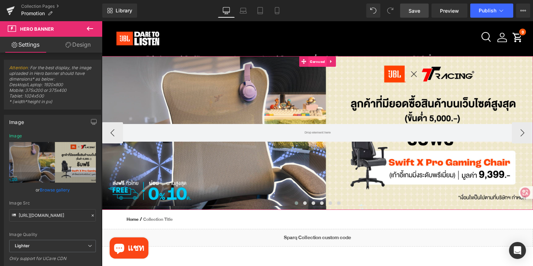
click at [316, 59] on span "Carousel" at bounding box center [317, 61] width 18 height 11
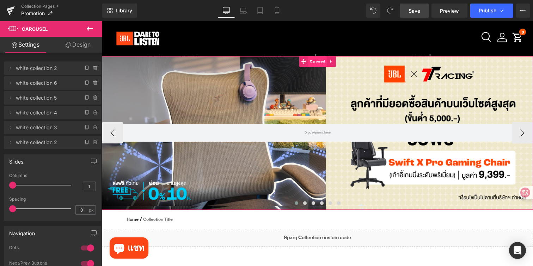
click at [314, 61] on span "Carousel" at bounding box center [317, 61] width 18 height 11
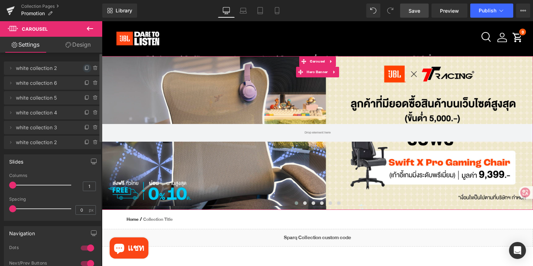
click at [84, 67] on icon at bounding box center [87, 68] width 6 height 6
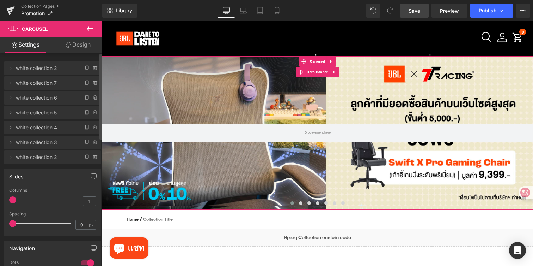
click at [58, 70] on span "white collection 2" at bounding box center [45, 67] width 59 height 13
click at [217, 153] on div at bounding box center [318, 132] width 432 height 153
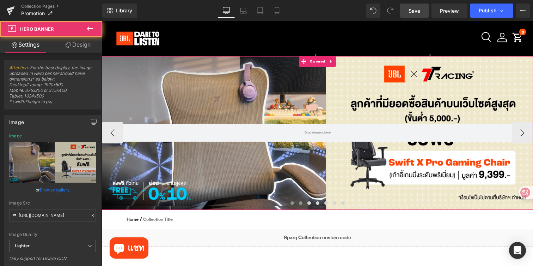
click at [301, 201] on span at bounding box center [301, 203] width 4 height 4
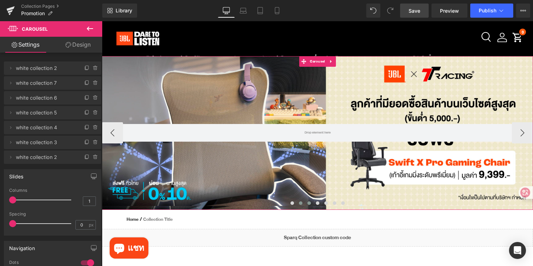
click at [310, 202] on span at bounding box center [310, 203] width 4 height 4
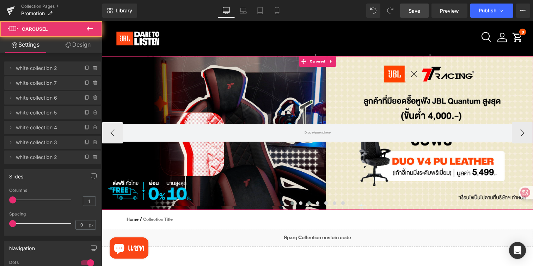
click at [292, 202] on span at bounding box center [293, 203] width 4 height 4
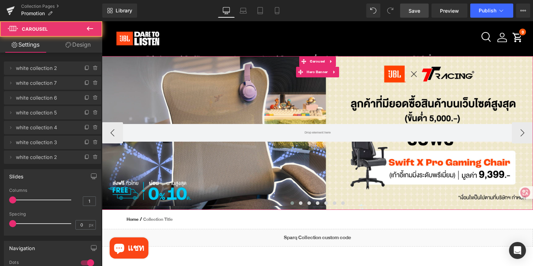
click at [264, 176] on div at bounding box center [318, 132] width 432 height 153
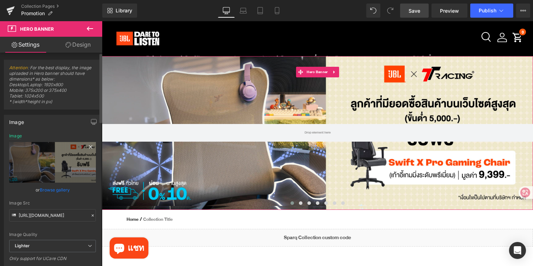
click at [86, 147] on icon at bounding box center [90, 147] width 8 height 8
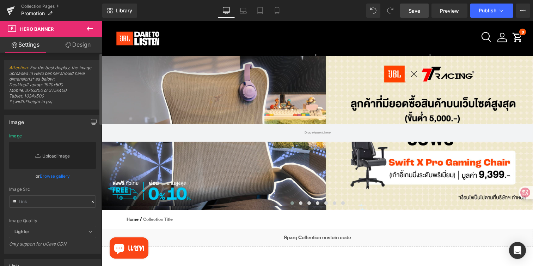
click at [60, 151] on link "Replace Image" at bounding box center [52, 155] width 87 height 27
type input "C:\fakepath\JBLTH TTRacing_JBL TH PC W2800 x H970 px-05.jpg"
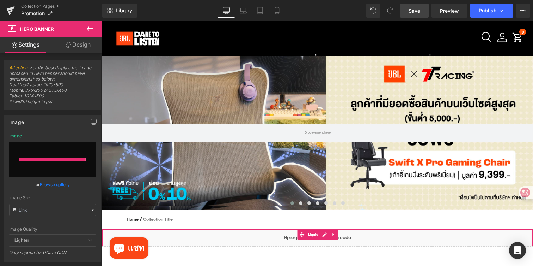
type input "https://ucarecdn.com/7716b5bc-8f1d-4be0-83ab-67795953355e/-/format/auto/-/previ…"
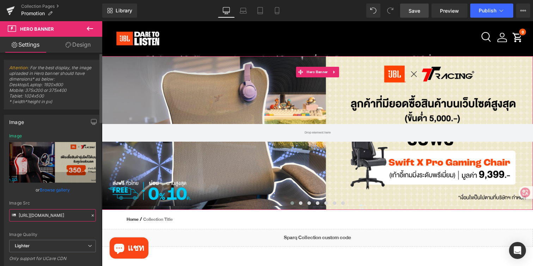
click at [84, 214] on input "https://ucarecdn.com/7716b5bc-8f1d-4be0-83ab-67795953355e/-/format/auto/-/previ…" at bounding box center [52, 215] width 87 height 12
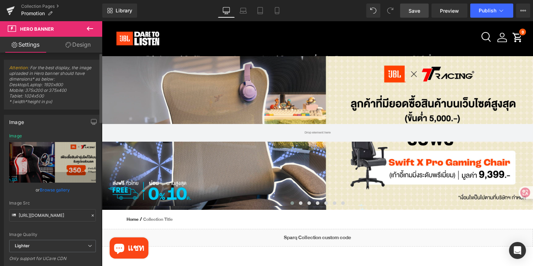
click at [90, 215] on icon at bounding box center [92, 215] width 5 height 5
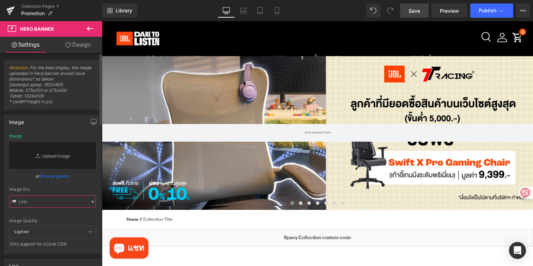
click at [55, 203] on input "text" at bounding box center [52, 201] width 87 height 12
paste input "https://ucarecdn.com/7716b5bc-8f1d-4be0-83ab-67795953355e/-/format/auto/-/previ…"
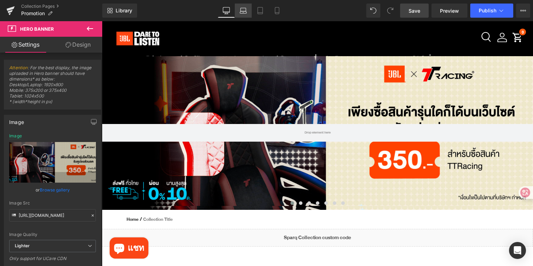
click at [246, 13] on icon at bounding box center [243, 10] width 7 height 7
type input "https://ucarecdn.com/1a0d5b04-1135-4b96-ac4d-f2e89db392c1/-/format/auto/-/previ…"
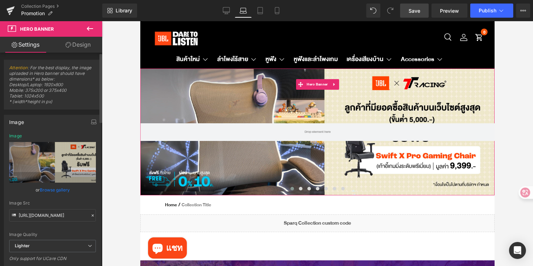
click at [90, 216] on icon at bounding box center [92, 215] width 5 height 5
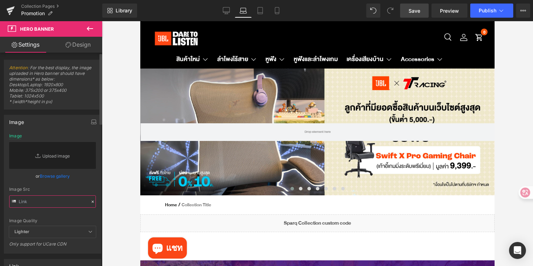
click at [50, 205] on input "text" at bounding box center [52, 201] width 87 height 12
paste input "https://ucarecdn.com/7716b5bc-8f1d-4be0-83ab-67795953355e/-/format/auto/-/previ…"
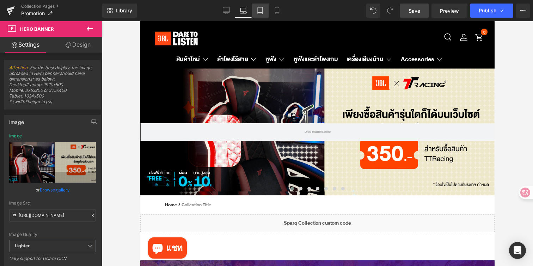
click at [261, 10] on icon at bounding box center [260, 10] width 7 height 7
type input "https://ucarecdn.com/1a0d5b04-1135-4b96-ac4d-f2e89db392c1/-/format/auto/-/previ…"
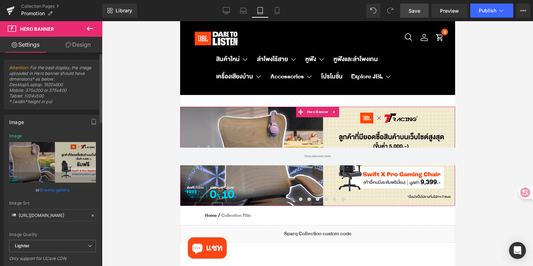
click at [91, 217] on icon at bounding box center [92, 215] width 5 height 5
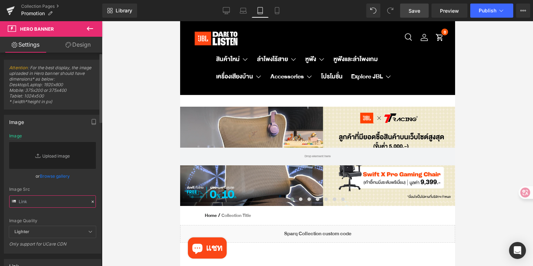
click at [56, 203] on input "text" at bounding box center [52, 201] width 87 height 12
paste input "https://ucarecdn.com/7716b5bc-8f1d-4be0-83ab-67795953355e/-/format/auto/-/previ…"
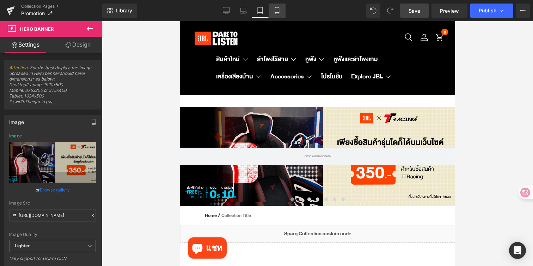
click at [283, 9] on link "Mobile" at bounding box center [277, 11] width 17 height 14
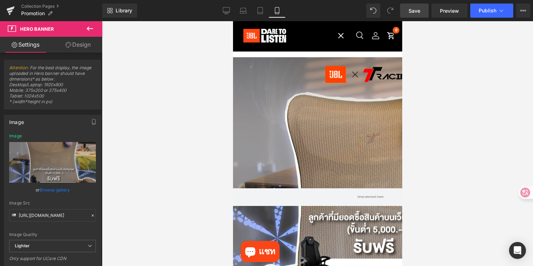
type input "https://ucarecdn.com/b44b53ea-a075-4a72-88a4-79d6bb0bcd68/-/format/auto/-/previ…"
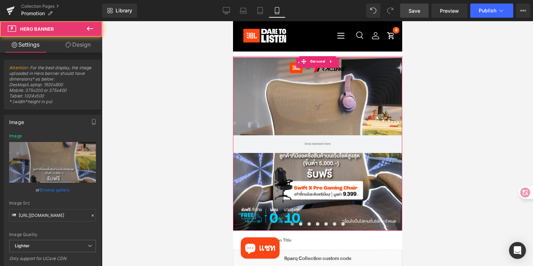
click at [286, 93] on div at bounding box center [317, 143] width 169 height 173
click at [294, 88] on div at bounding box center [317, 143] width 169 height 173
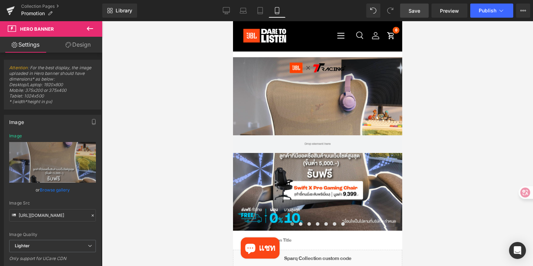
click at [413, 9] on span "Save" at bounding box center [415, 10] width 12 height 7
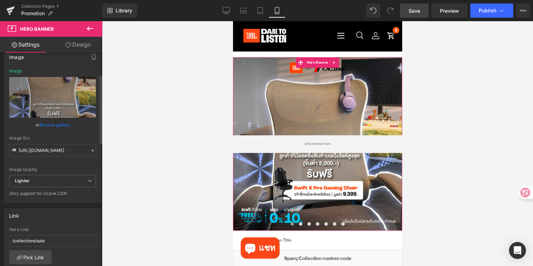
scroll to position [65, 0]
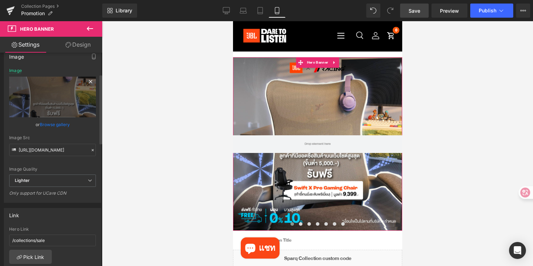
click at [89, 81] on icon at bounding box center [90, 81] width 3 height 3
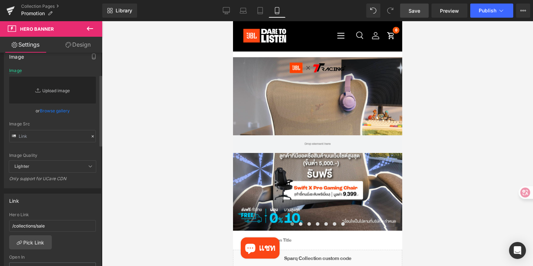
click at [66, 90] on link "Replace Image" at bounding box center [52, 90] width 87 height 27
type input "C:\fakepath\JBLTH TTRacing_JBL TH Mobile W1080 x H1080 px-06.jpg"
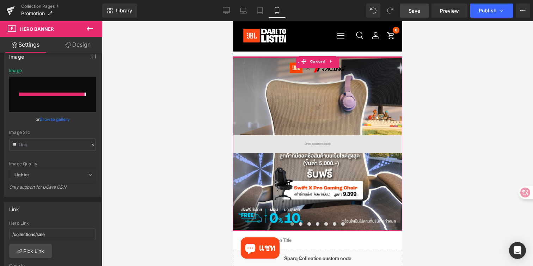
type input "https://ucarecdn.com/2cc19f53-e4be-4ae8-95d2-ec919fa2d12c/-/format/auto/-/previ…"
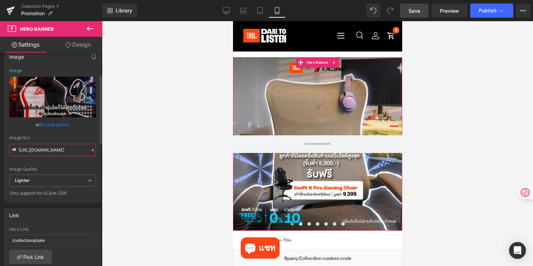
click at [61, 149] on input "https://ucarecdn.com/2cc19f53-e4be-4ae8-95d2-ec919fa2d12c/-/format/auto/-/previ…" at bounding box center [52, 150] width 87 height 12
click at [92, 149] on icon at bounding box center [93, 150] width 2 height 2
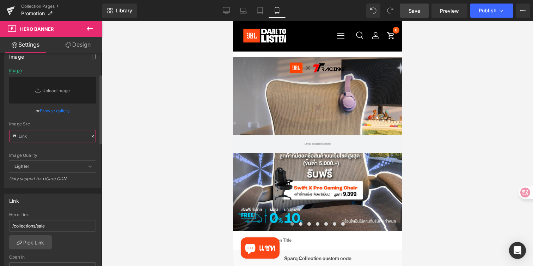
click at [52, 139] on input "text" at bounding box center [52, 136] width 87 height 12
paste input "https://ucarecdn.com/2cc19f53-e4be-4ae8-95d2-ec919fa2d12c/-/format/auto/-/previ…"
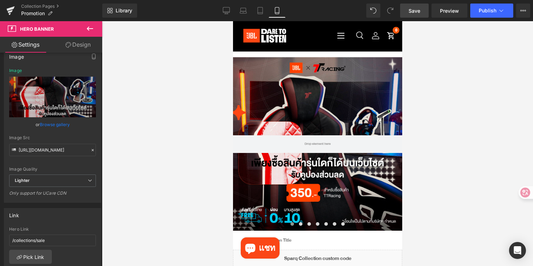
click at [411, 15] on link "Save" at bounding box center [414, 11] width 29 height 14
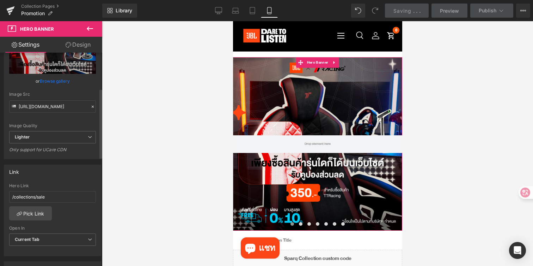
scroll to position [109, 0]
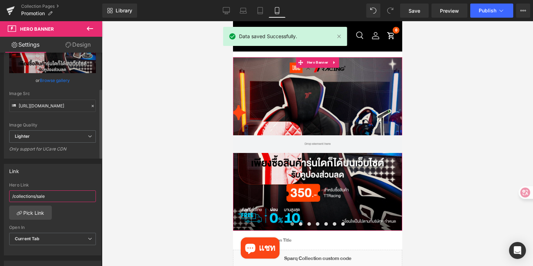
click at [49, 197] on input "/collections/sale" at bounding box center [52, 196] width 87 height 12
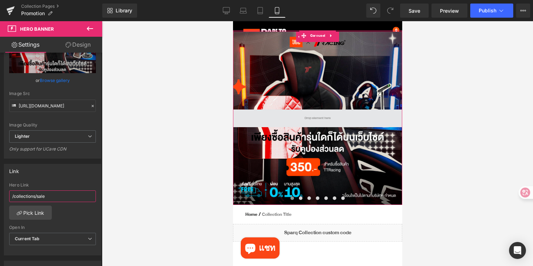
scroll to position [0, 0]
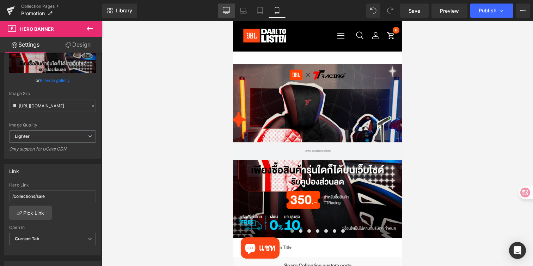
click at [227, 8] on icon at bounding box center [226, 10] width 7 height 7
type input "https://ucarecdn.com/7716b5bc-8f1d-4be0-83ab-67795953355e/-/format/auto/-/previ…"
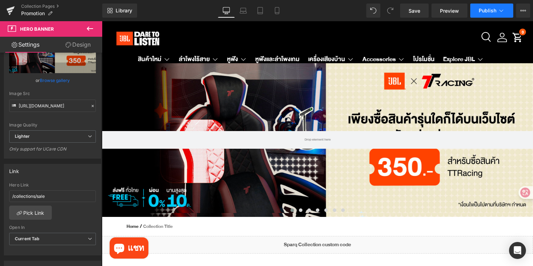
click at [477, 9] on button "Publish" at bounding box center [492, 11] width 43 height 14
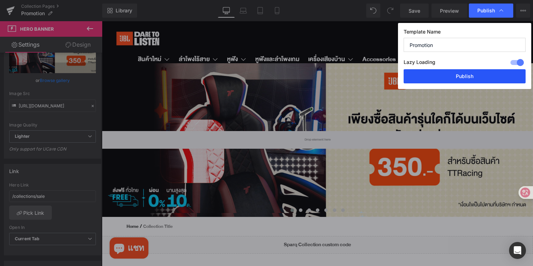
click at [448, 76] on button "Publish" at bounding box center [465, 76] width 122 height 14
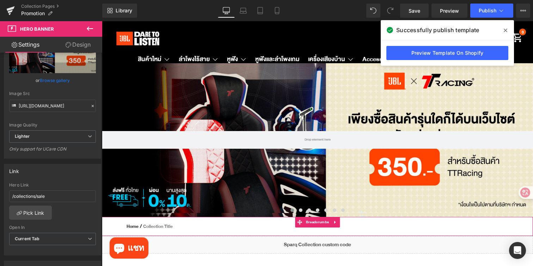
click at [235, 225] on nav "Home / Collection Title" at bounding box center [318, 226] width 432 height 19
